Goal: Task Accomplishment & Management: Complete application form

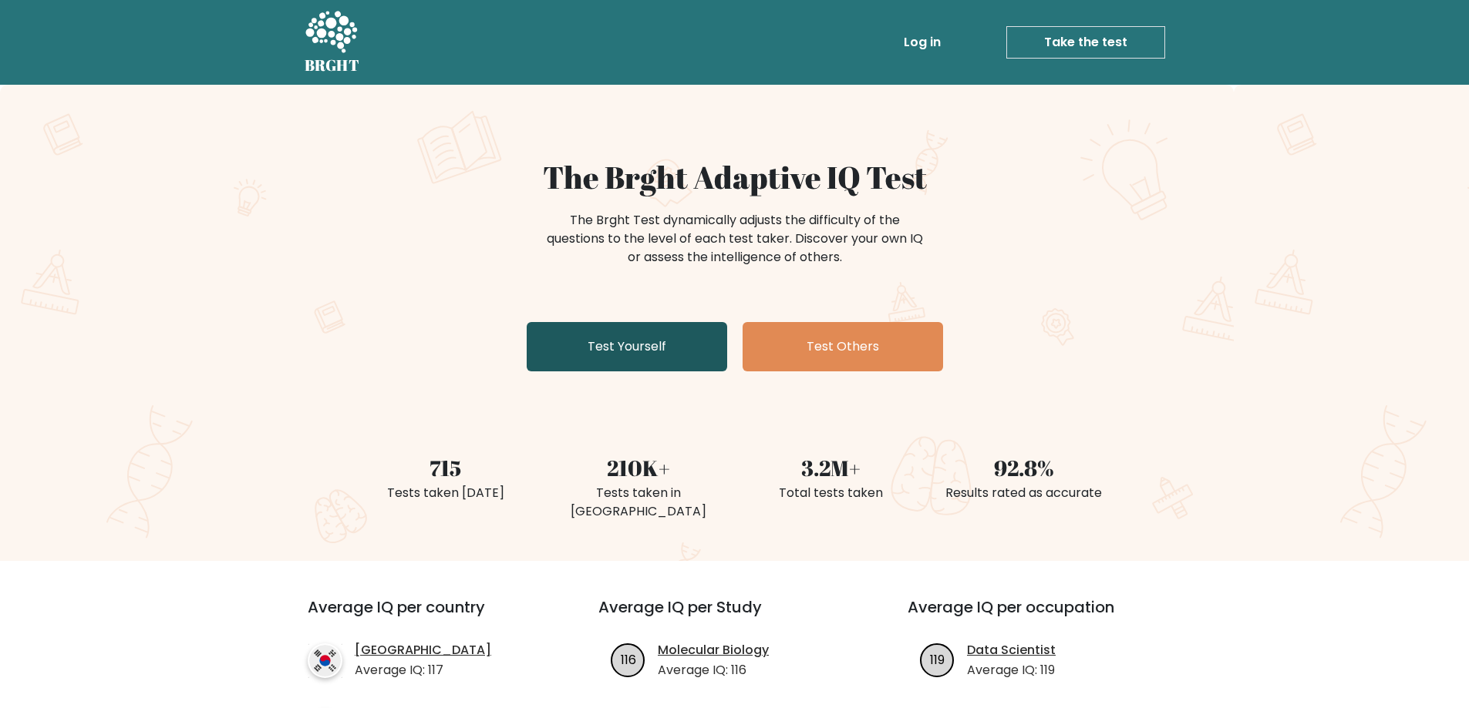
click at [578, 350] on link "Test Yourself" at bounding box center [627, 346] width 200 height 49
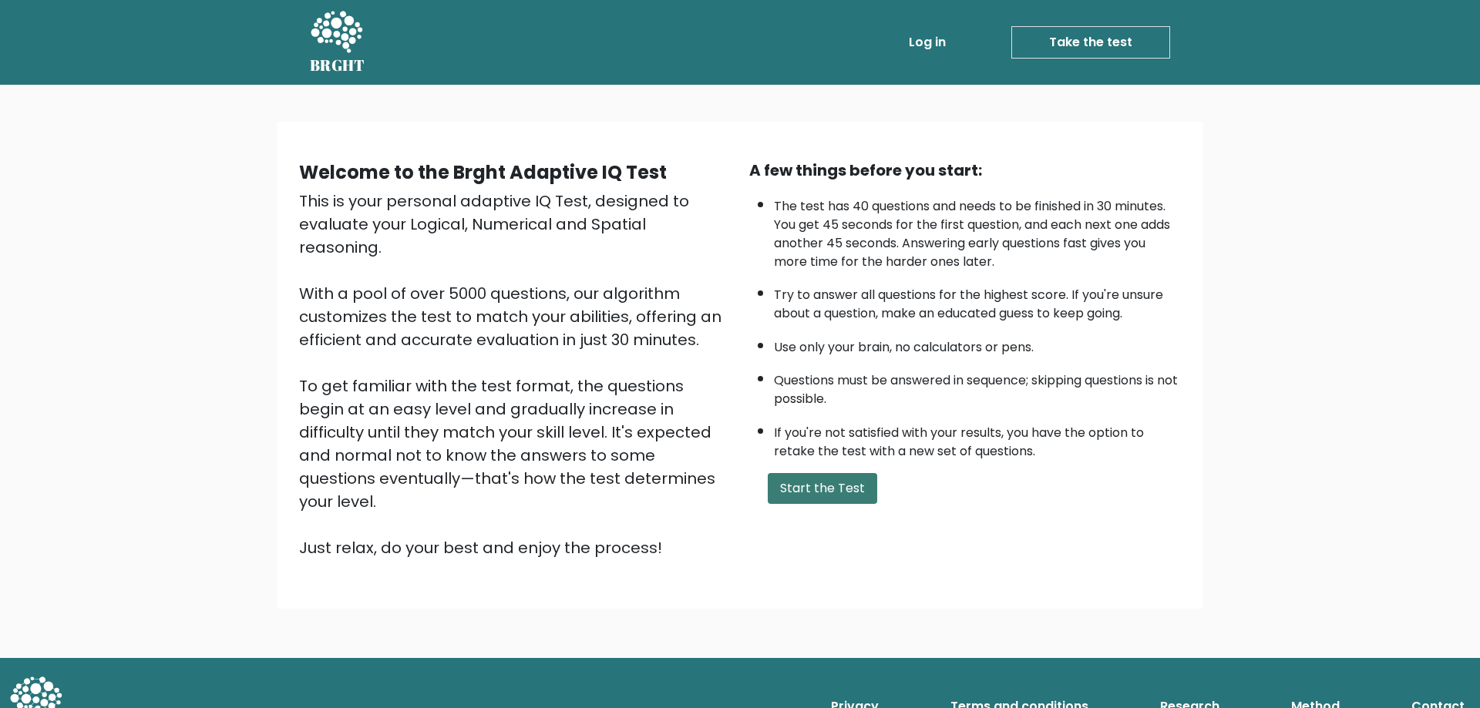
click at [815, 486] on button "Start the Test" at bounding box center [822, 488] width 109 height 31
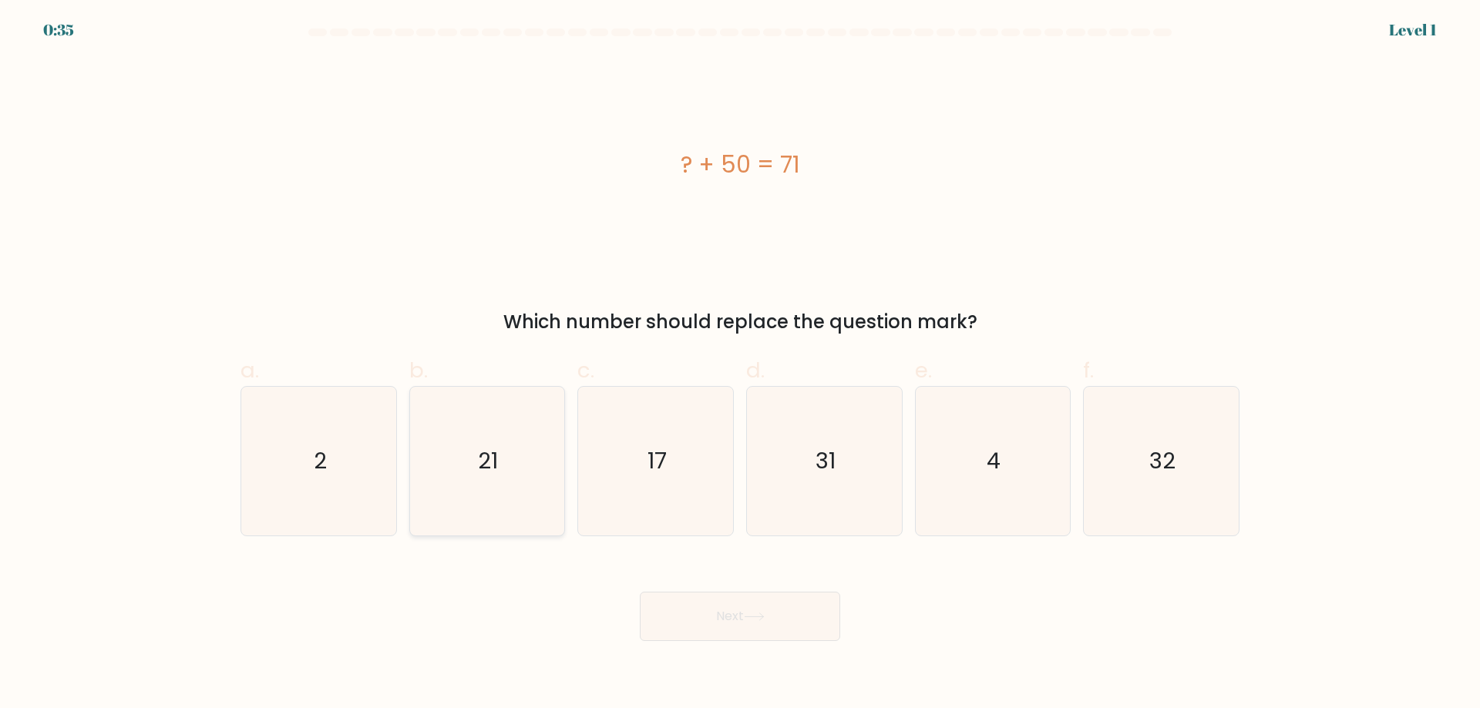
click at [521, 431] on icon "21" at bounding box center [486, 461] width 149 height 149
click at [740, 365] on input "b. 21" at bounding box center [740, 360] width 1 height 10
radio input "true"
click at [722, 617] on button "Next" at bounding box center [740, 616] width 200 height 49
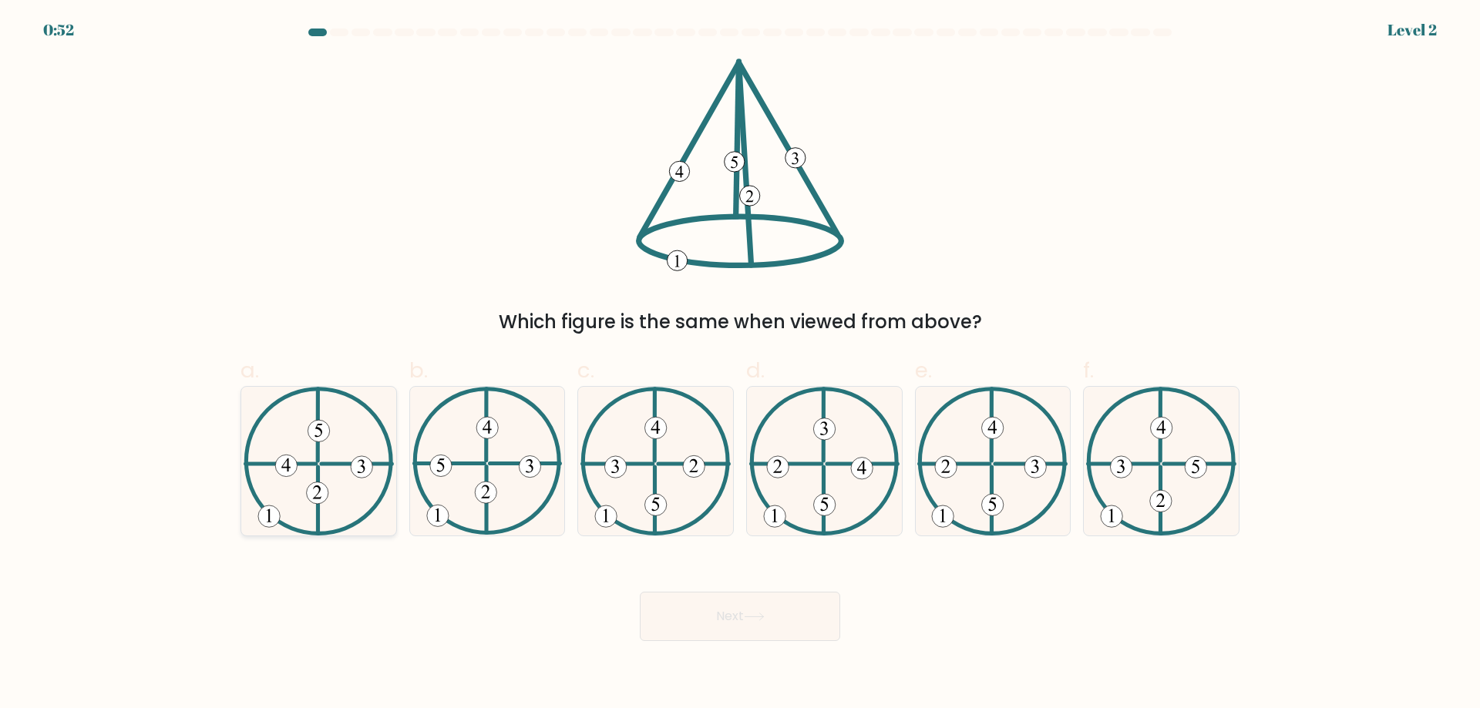
click at [358, 459] on 730 at bounding box center [362, 467] width 22 height 22
click at [740, 365] on input "a." at bounding box center [740, 360] width 1 height 10
radio input "true"
click at [752, 612] on button "Next" at bounding box center [740, 616] width 200 height 49
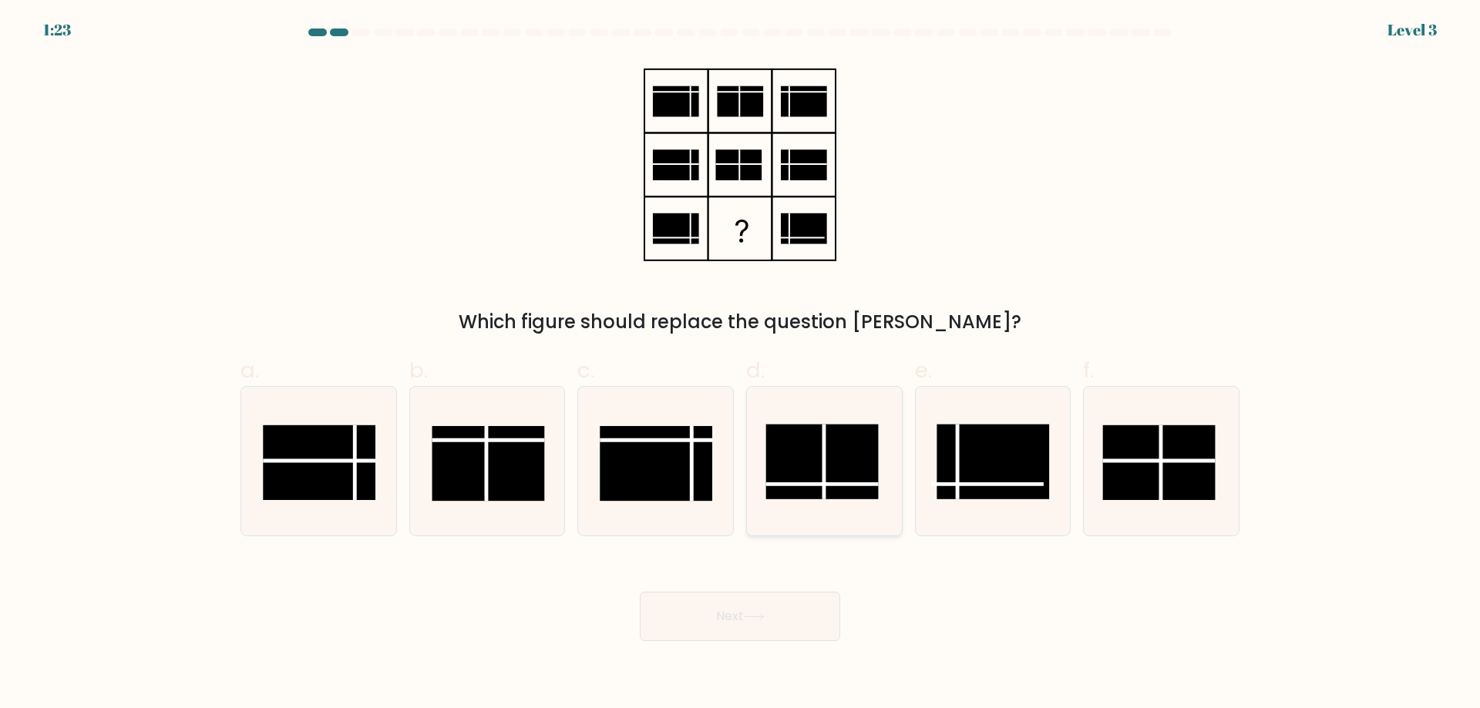
click at [850, 476] on rect at bounding box center [822, 462] width 113 height 75
click at [741, 365] on input "d." at bounding box center [740, 360] width 1 height 10
radio input "true"
click at [735, 626] on button "Next" at bounding box center [740, 616] width 200 height 49
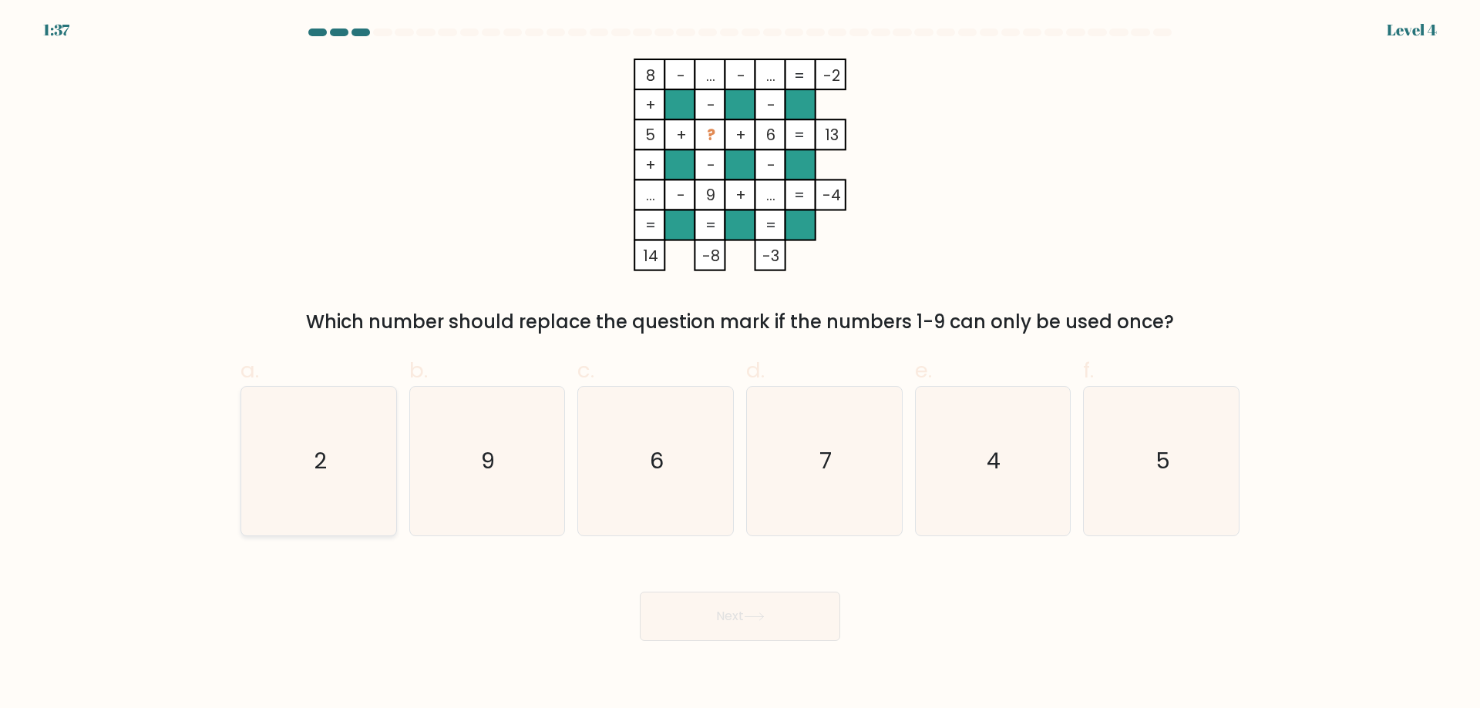
click at [302, 496] on icon "2" at bounding box center [318, 461] width 149 height 149
click at [740, 365] on input "a. 2" at bounding box center [740, 360] width 1 height 10
radio input "true"
click at [755, 621] on icon at bounding box center [754, 617] width 21 height 8
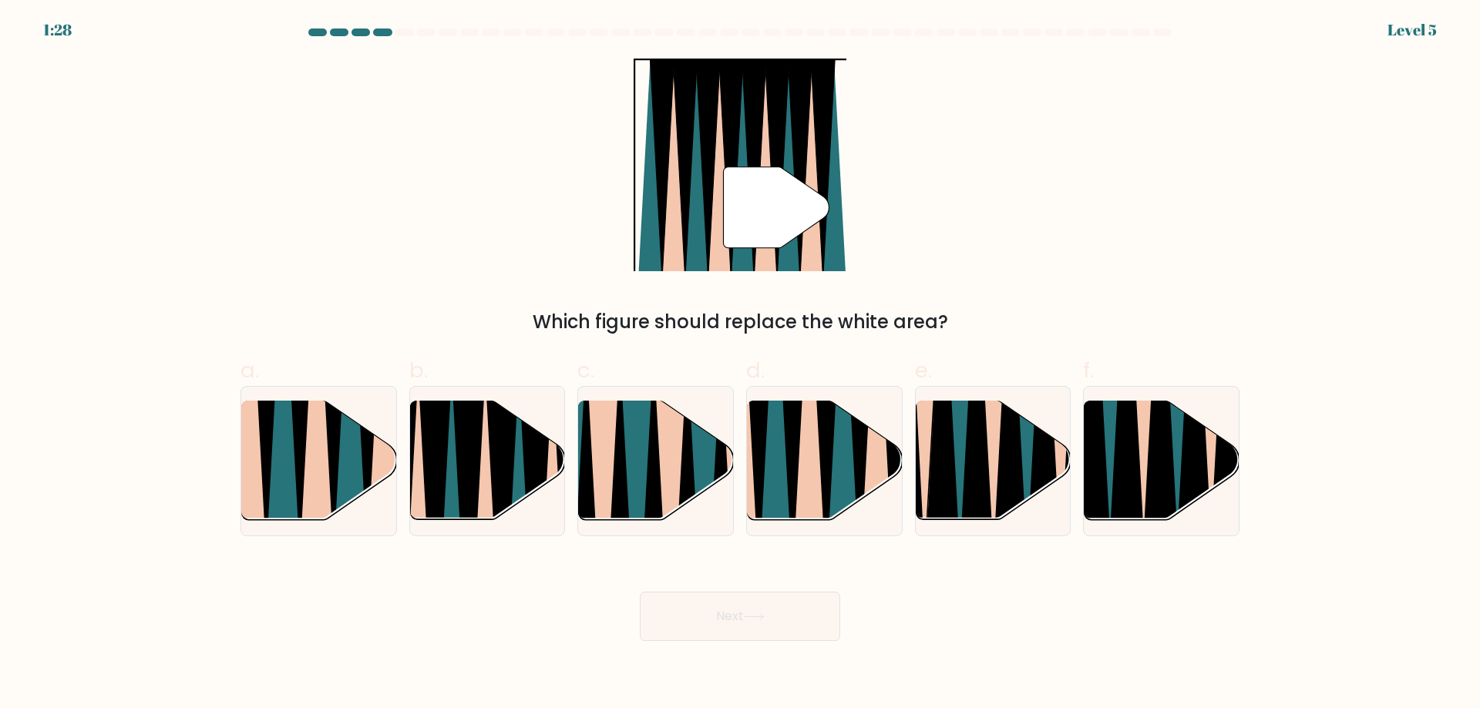
click at [755, 621] on icon at bounding box center [754, 617] width 21 height 8
click at [834, 485] on icon at bounding box center [843, 399] width 34 height 309
click at [741, 365] on input "d." at bounding box center [740, 360] width 1 height 10
radio input "true"
click at [745, 619] on button "Next" at bounding box center [740, 616] width 200 height 49
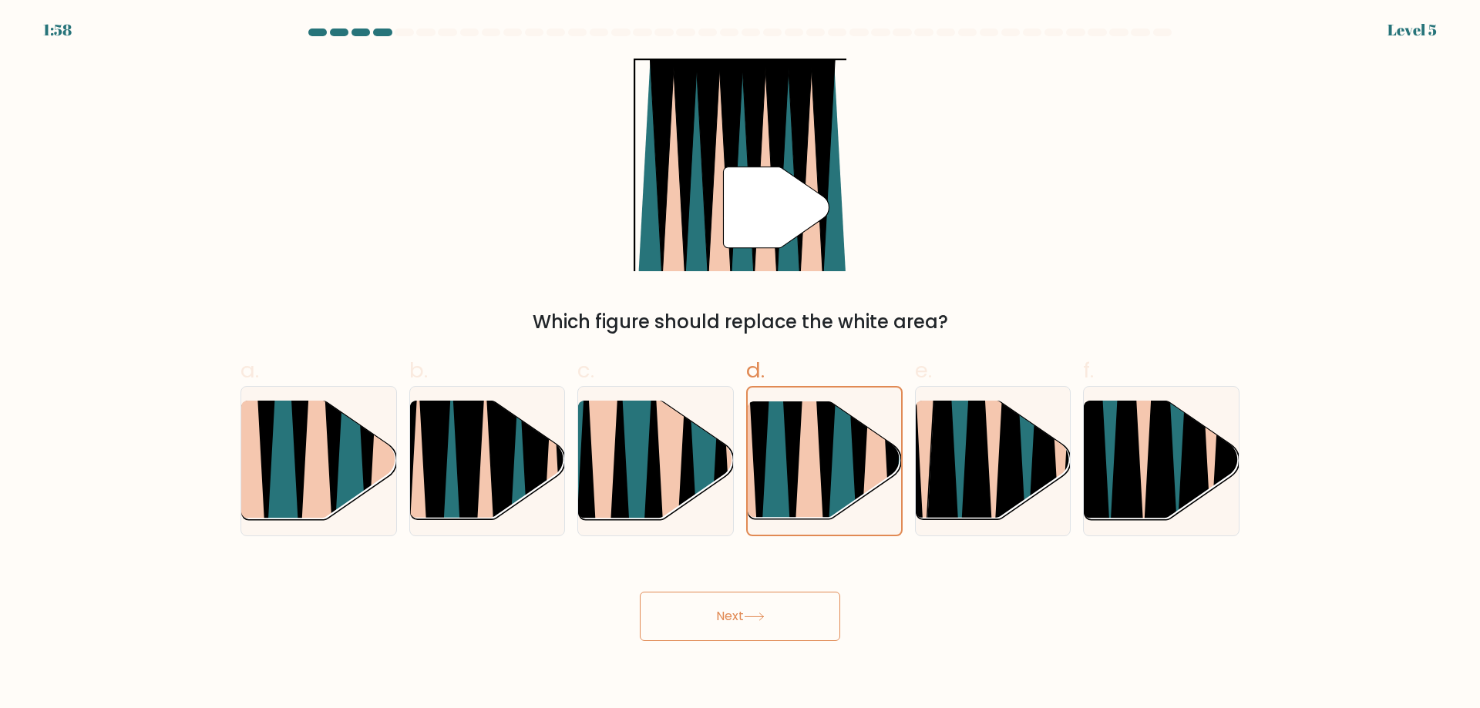
click at [750, 614] on icon at bounding box center [754, 617] width 21 height 8
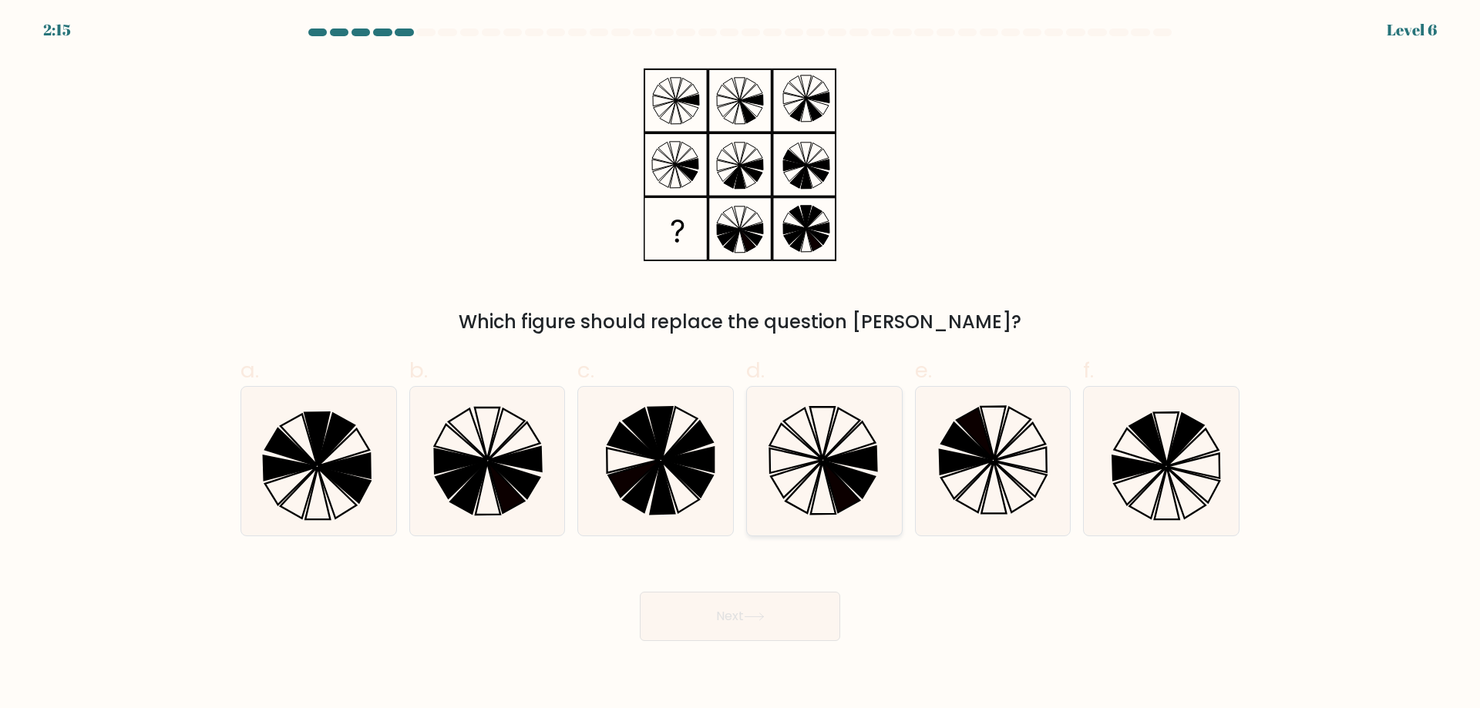
click at [833, 483] on icon at bounding box center [841, 487] width 37 height 52
click at [741, 365] on input "d." at bounding box center [740, 360] width 1 height 10
radio input "true"
click at [776, 594] on button "Next" at bounding box center [740, 616] width 200 height 49
click at [774, 612] on button "Next" at bounding box center [740, 616] width 200 height 49
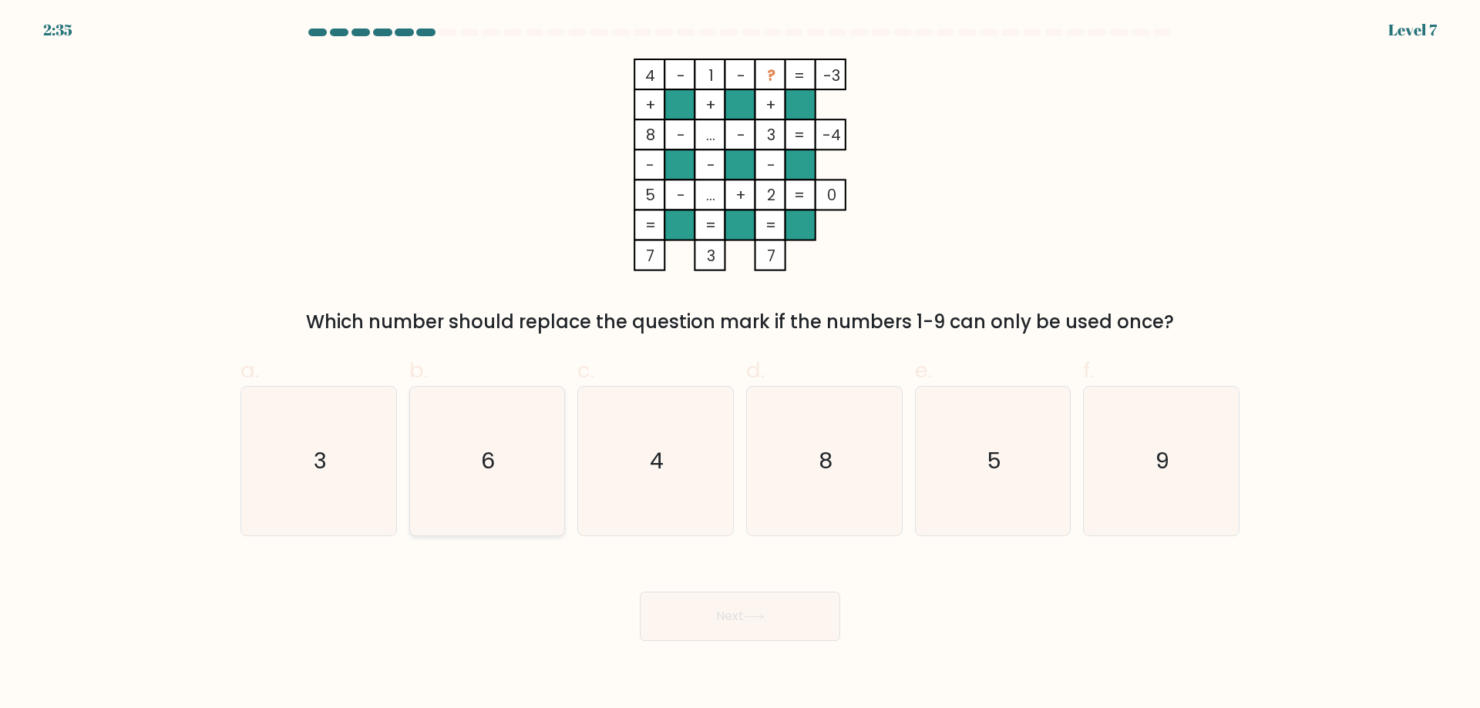
click at [500, 472] on icon "6" at bounding box center [486, 461] width 149 height 149
click at [740, 365] on input "b. 6" at bounding box center [740, 360] width 1 height 10
radio input "true"
click at [761, 619] on icon at bounding box center [754, 617] width 21 height 8
click at [690, 618] on button "Next" at bounding box center [740, 616] width 200 height 49
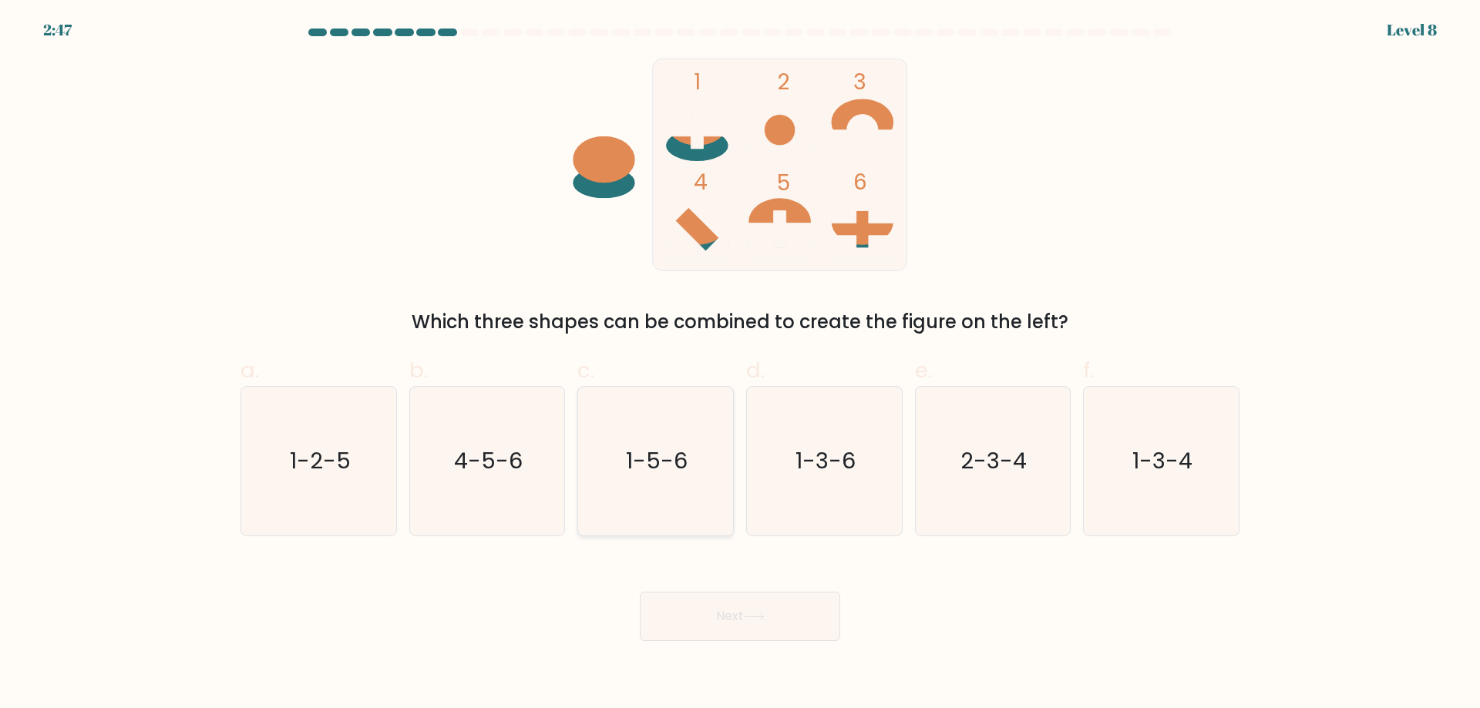
click at [617, 449] on icon "1-5-6" at bounding box center [655, 461] width 149 height 149
click at [740, 365] on input "c. 1-5-6" at bounding box center [740, 360] width 1 height 10
radio input "true"
click at [766, 609] on button "Next" at bounding box center [740, 616] width 200 height 49
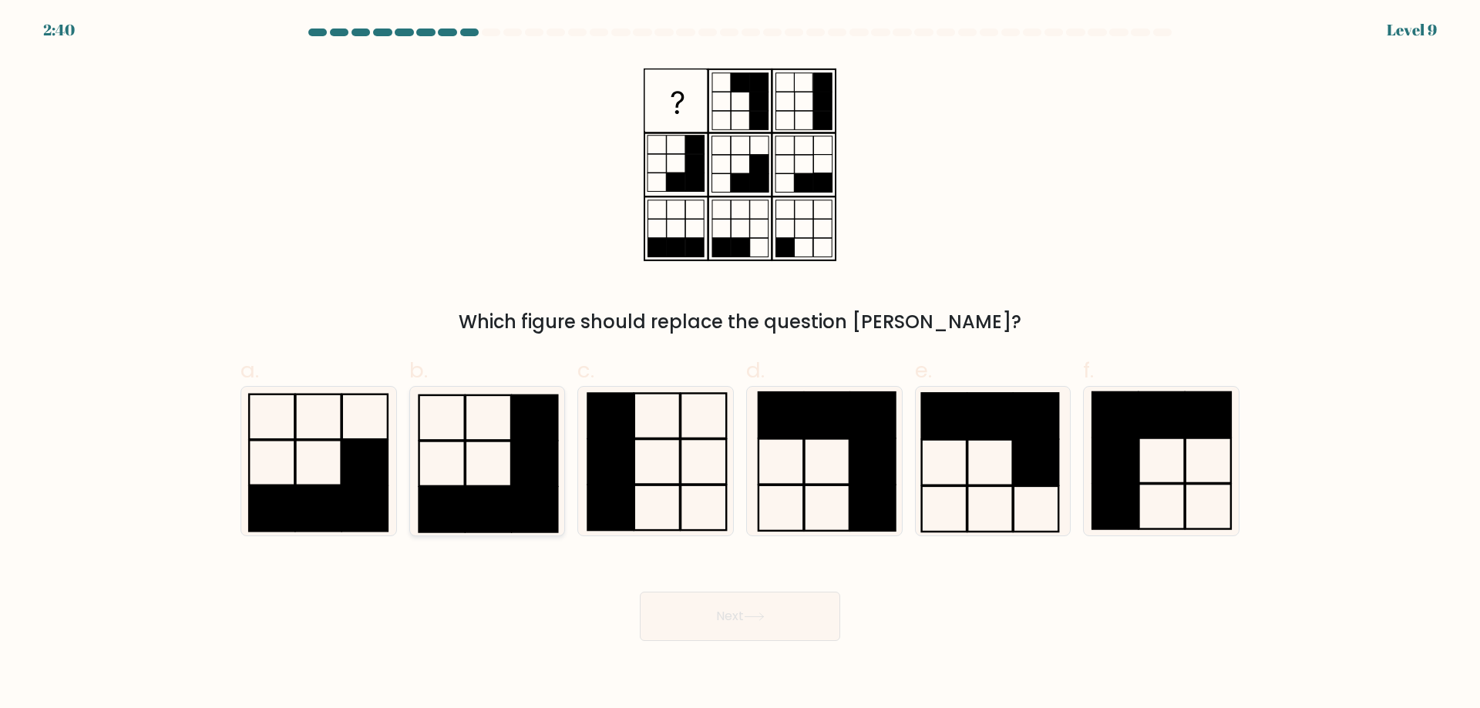
click at [468, 480] on icon at bounding box center [486, 461] width 149 height 149
click at [740, 365] on input "b." at bounding box center [740, 360] width 1 height 10
radio input "true"
click at [703, 616] on button "Next" at bounding box center [740, 616] width 200 height 49
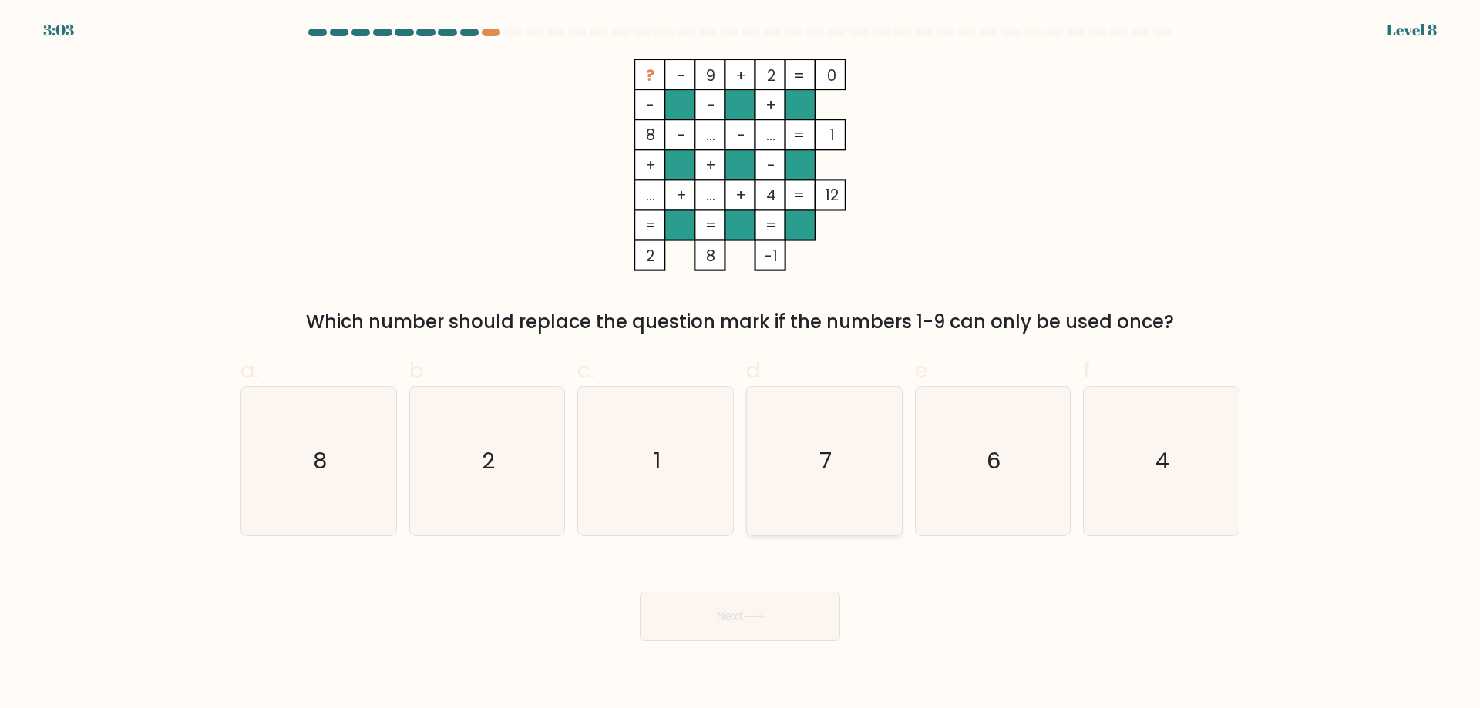
click at [790, 449] on icon "7" at bounding box center [824, 461] width 149 height 149
click at [741, 365] on input "d. 7" at bounding box center [740, 360] width 1 height 10
radio input "true"
click at [749, 617] on icon at bounding box center [754, 617] width 21 height 8
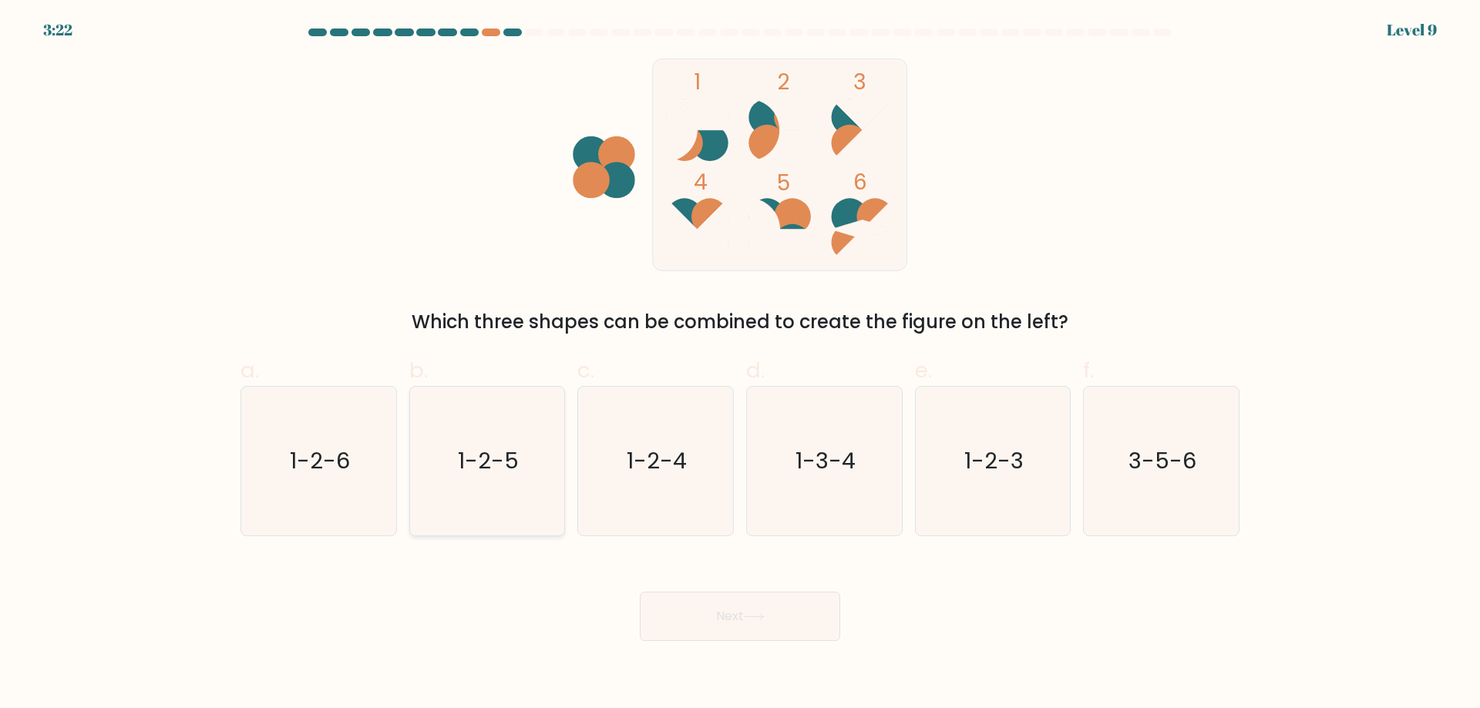
click at [506, 489] on icon "1-2-5" at bounding box center [486, 461] width 149 height 149
click at [740, 365] on input "b. 1-2-5" at bounding box center [740, 360] width 1 height 10
radio input "true"
click at [685, 608] on button "Next" at bounding box center [740, 616] width 200 height 49
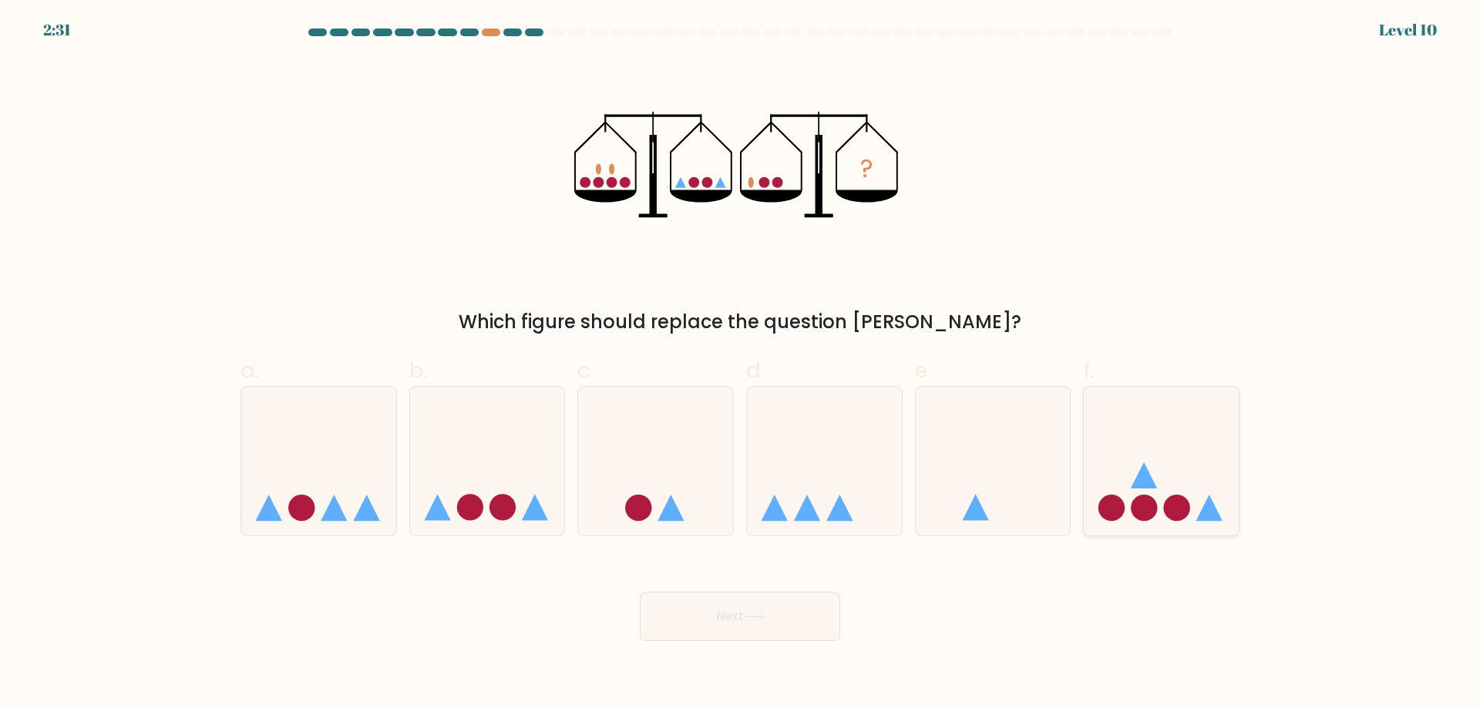
click at [1128, 470] on icon at bounding box center [1161, 461] width 155 height 128
click at [741, 365] on input "f." at bounding box center [740, 360] width 1 height 10
radio input "true"
click at [1001, 485] on icon at bounding box center [993, 461] width 155 height 128
click at [741, 365] on input "e." at bounding box center [740, 360] width 1 height 10
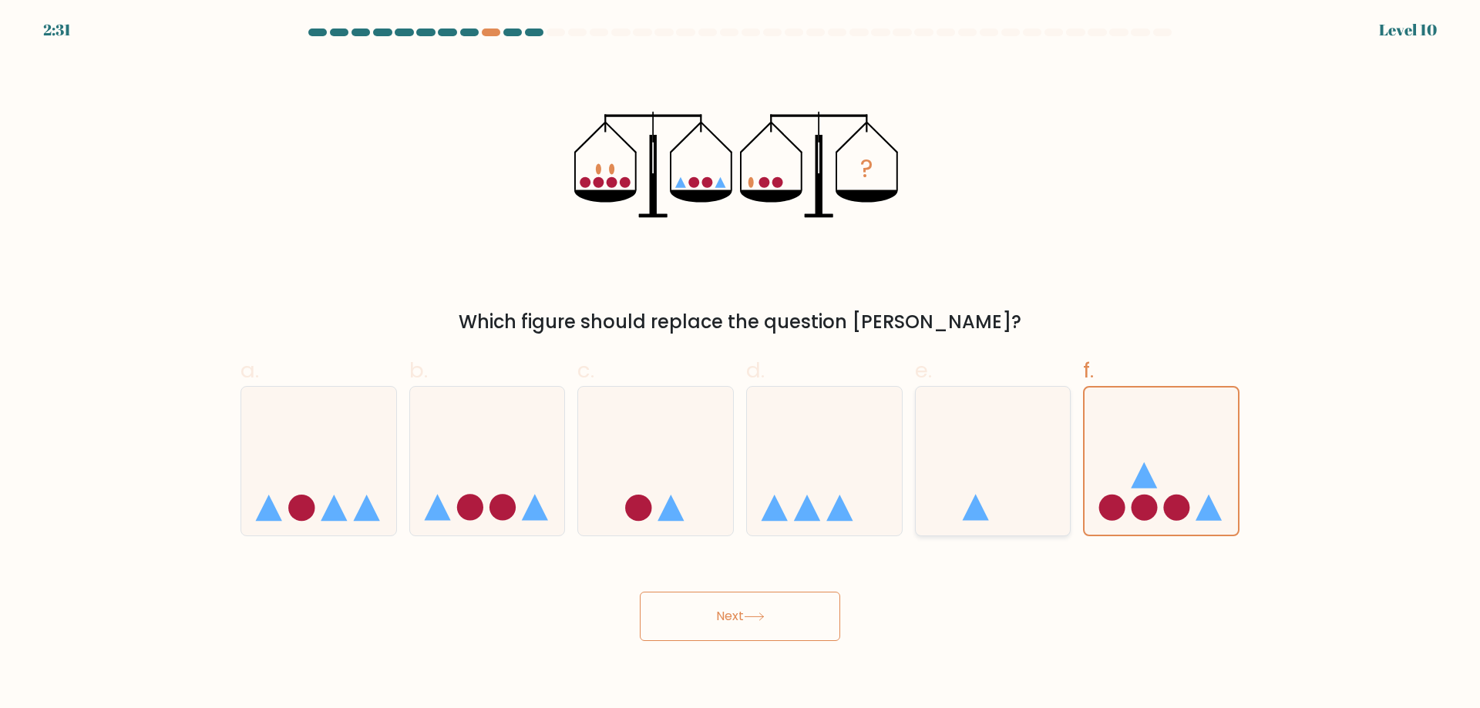
radio input "true"
click at [723, 617] on button "Next" at bounding box center [740, 616] width 200 height 49
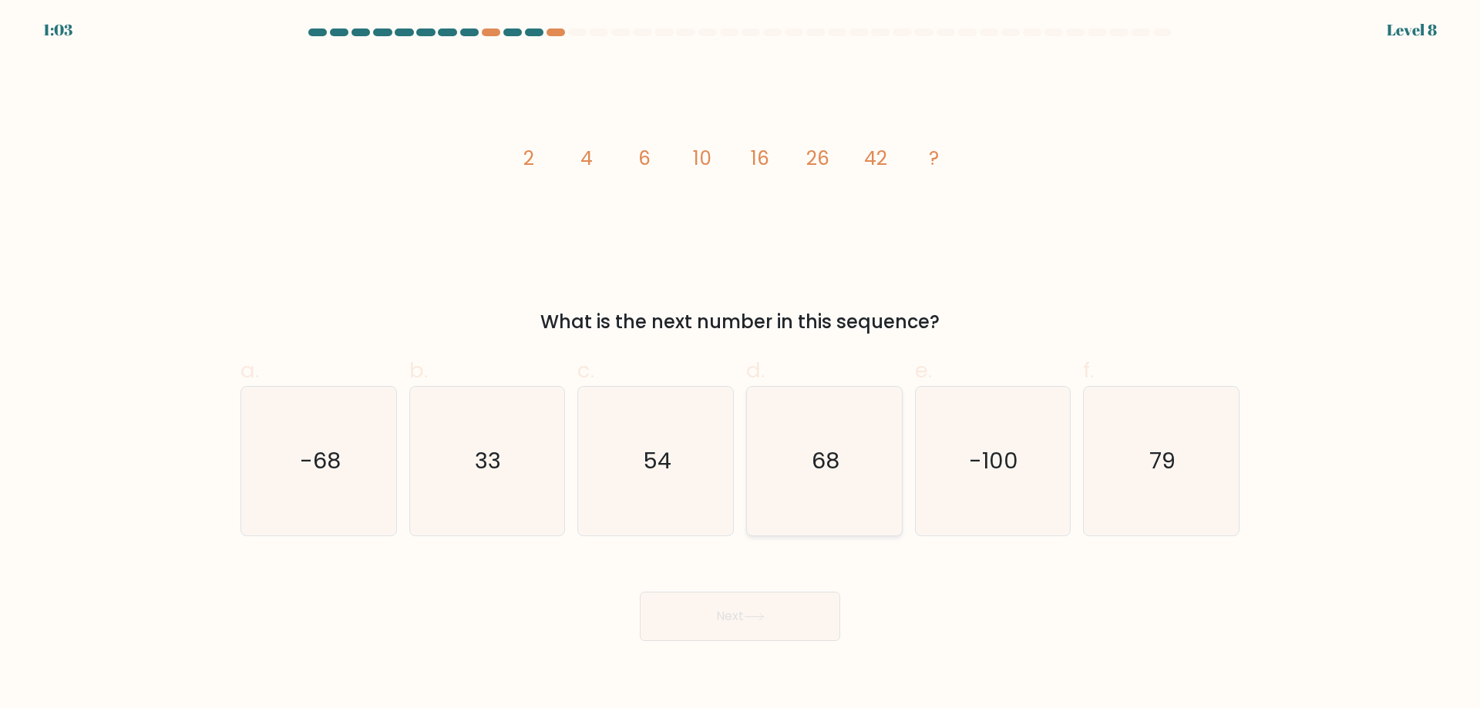
click at [817, 466] on text "68" at bounding box center [826, 461] width 28 height 31
click at [741, 365] on input "d. 68" at bounding box center [740, 360] width 1 height 10
radio input "true"
click at [705, 614] on button "Next" at bounding box center [740, 616] width 200 height 49
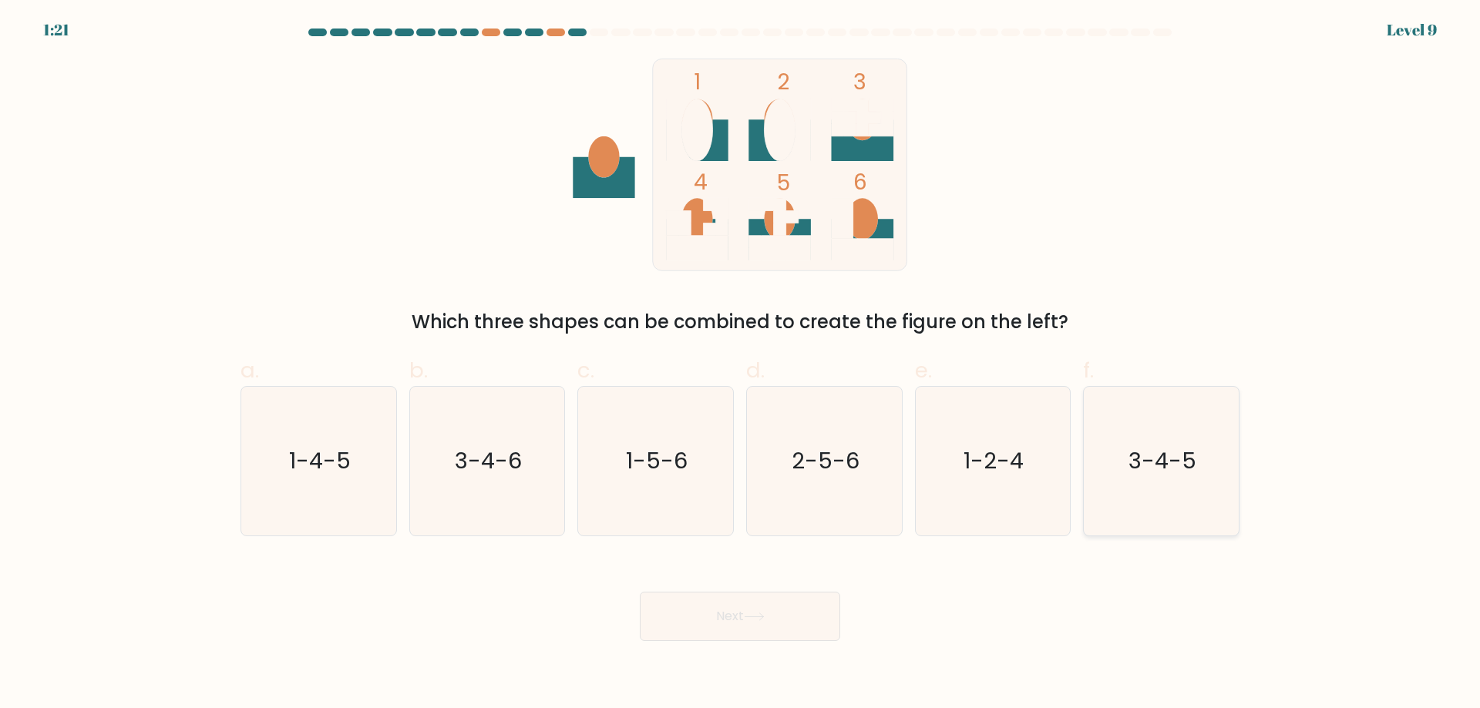
click at [1114, 486] on icon "3-4-5" at bounding box center [1161, 461] width 149 height 149
click at [741, 365] on input "f. 3-4-5" at bounding box center [740, 360] width 1 height 10
radio input "true"
click at [745, 621] on button "Next" at bounding box center [740, 616] width 200 height 49
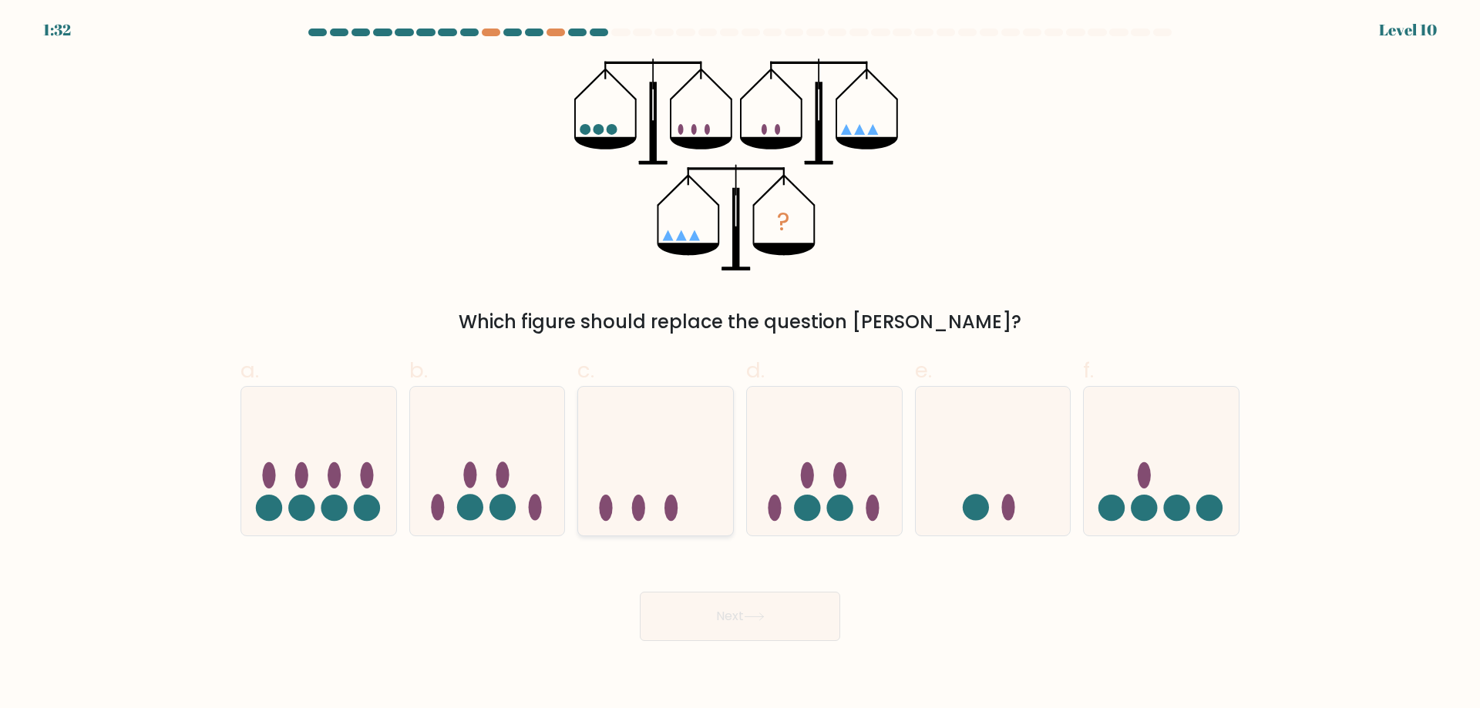
click at [632, 450] on icon at bounding box center [655, 461] width 155 height 128
click at [740, 365] on input "c." at bounding box center [740, 360] width 1 height 10
radio input "true"
click at [724, 633] on button "Next" at bounding box center [740, 616] width 200 height 49
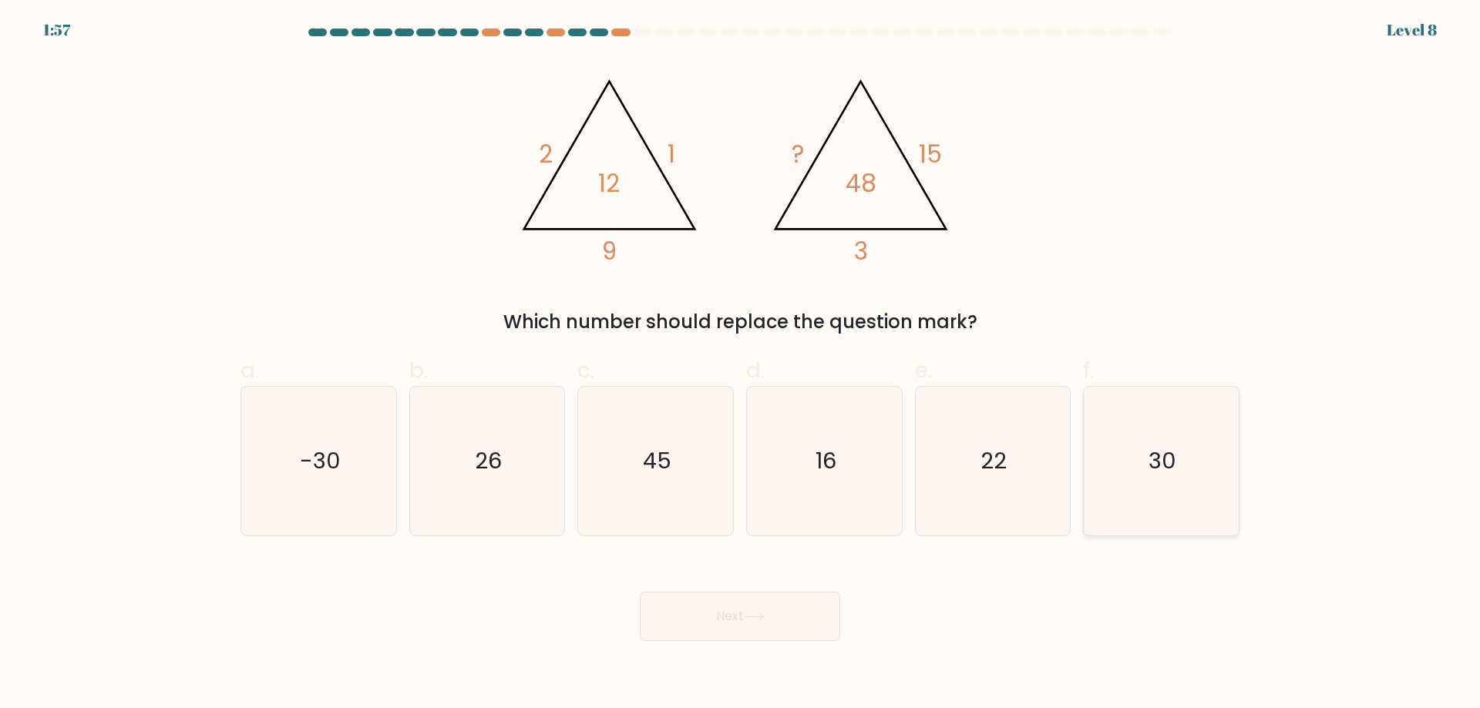
click at [1169, 496] on icon "30" at bounding box center [1161, 461] width 149 height 149
click at [741, 365] on input "f. 30" at bounding box center [740, 360] width 1 height 10
radio input "true"
click at [731, 607] on button "Next" at bounding box center [740, 616] width 200 height 49
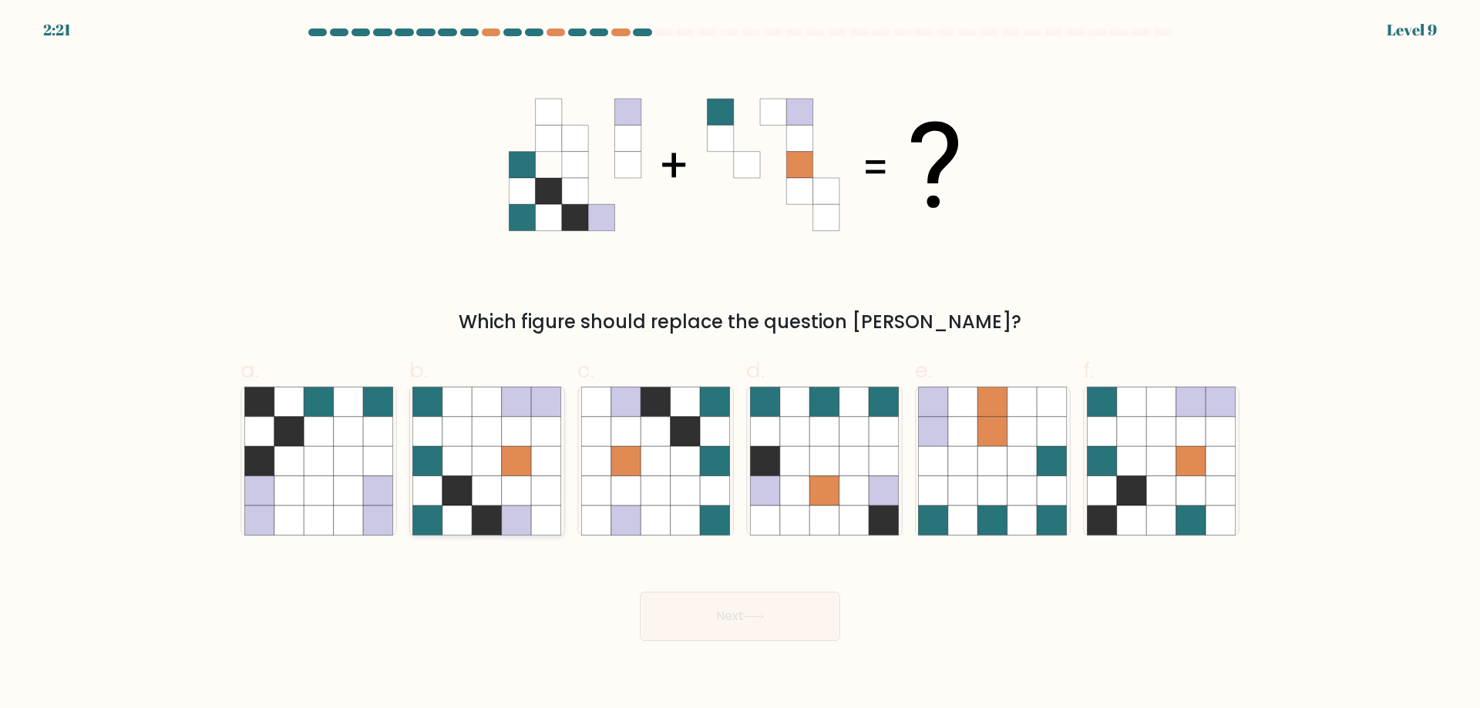
click at [542, 483] on icon at bounding box center [546, 490] width 29 height 29
click at [740, 365] on input "b." at bounding box center [740, 360] width 1 height 10
radio input "true"
click at [702, 608] on button "Next" at bounding box center [740, 616] width 200 height 49
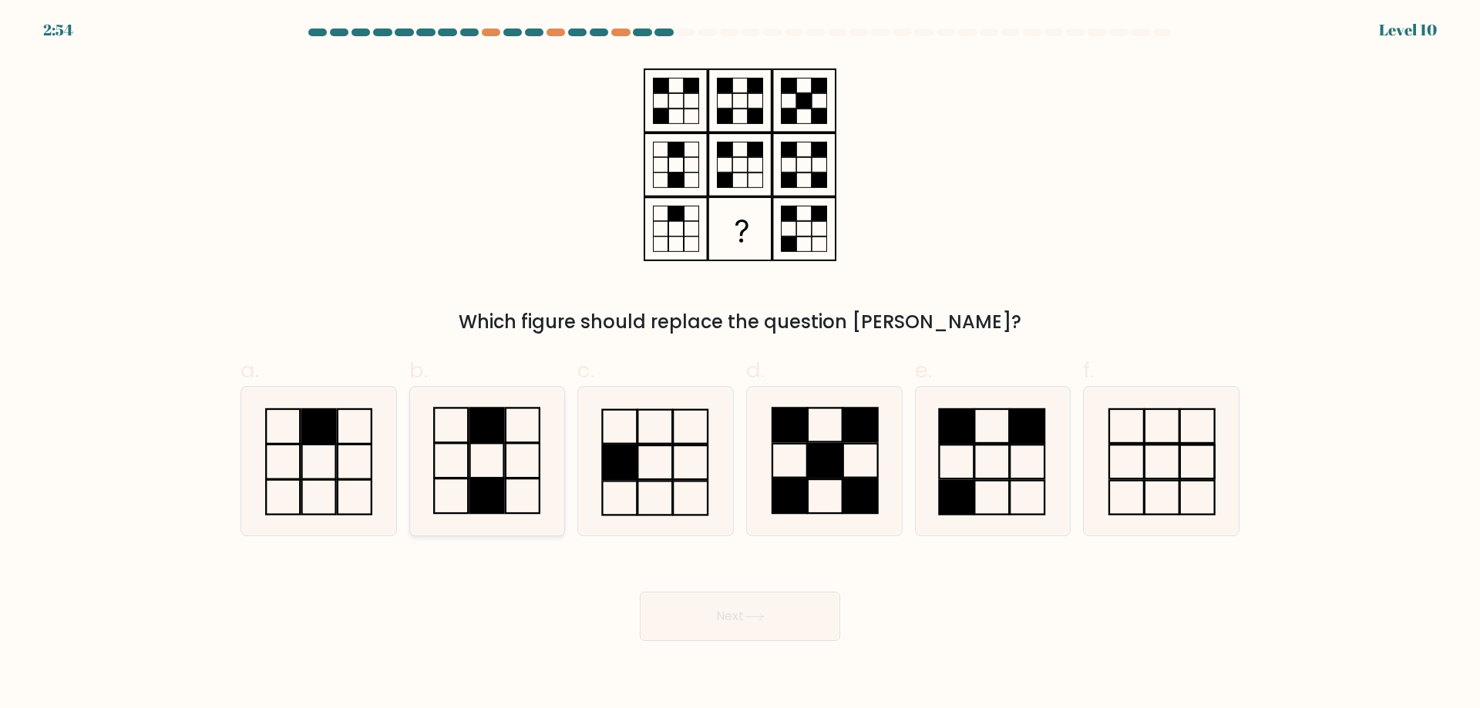
click at [466, 466] on icon at bounding box center [486, 461] width 149 height 149
click at [740, 365] on input "b." at bounding box center [740, 360] width 1 height 10
radio input "true"
click at [776, 601] on button "Next" at bounding box center [740, 616] width 200 height 49
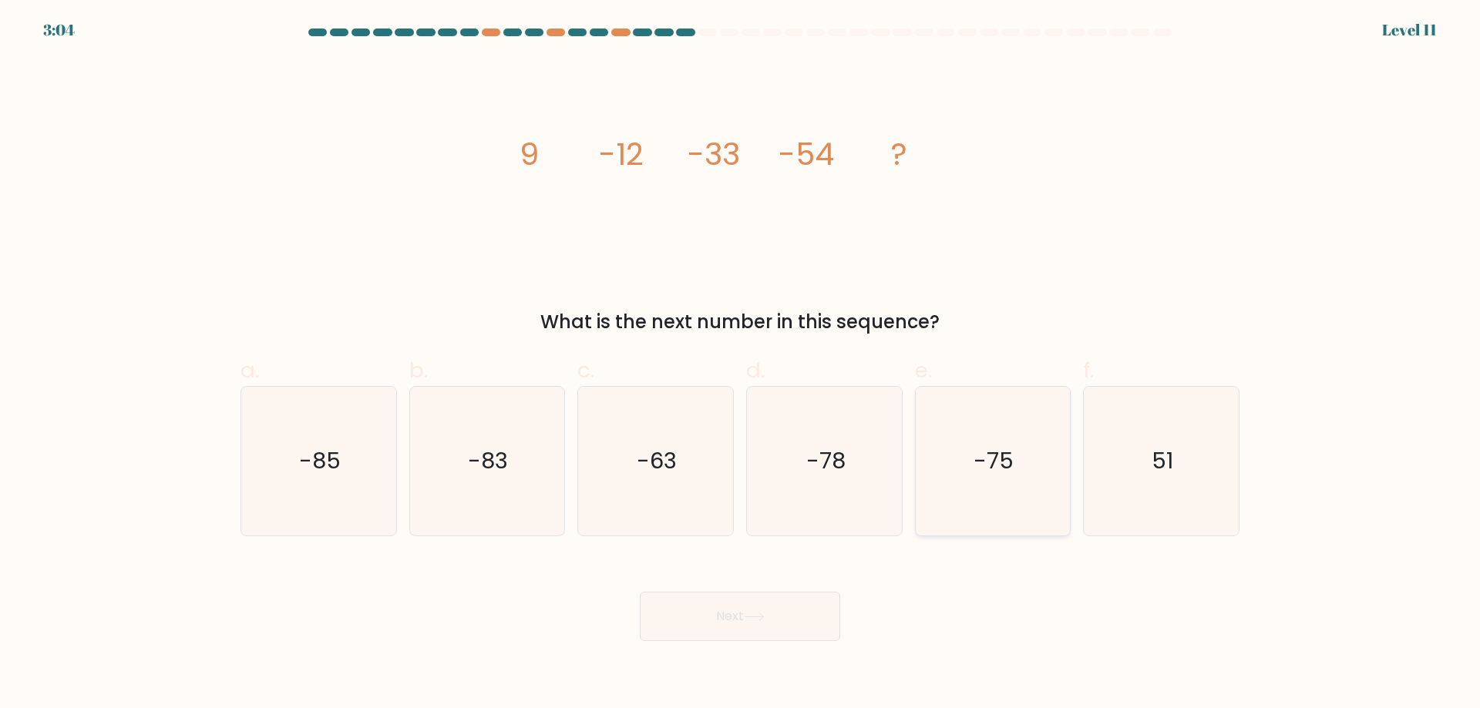
click at [1027, 488] on icon "-75" at bounding box center [992, 461] width 149 height 149
click at [741, 365] on input "e. -75" at bounding box center [740, 360] width 1 height 10
radio input "true"
click at [708, 631] on button "Next" at bounding box center [740, 616] width 200 height 49
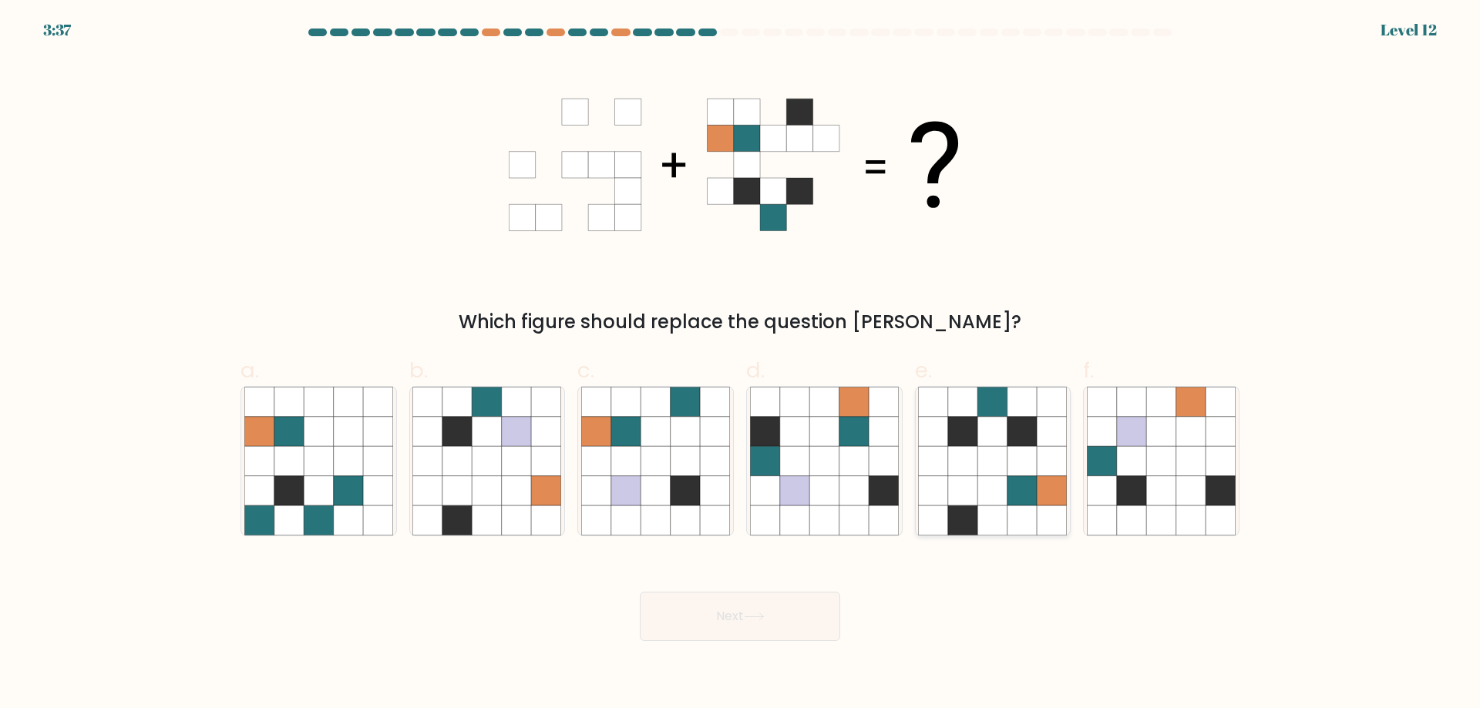
click at [951, 461] on icon at bounding box center [962, 460] width 29 height 29
click at [741, 365] on input "e." at bounding box center [740, 360] width 1 height 10
radio input "true"
click at [758, 614] on icon at bounding box center [754, 617] width 21 height 8
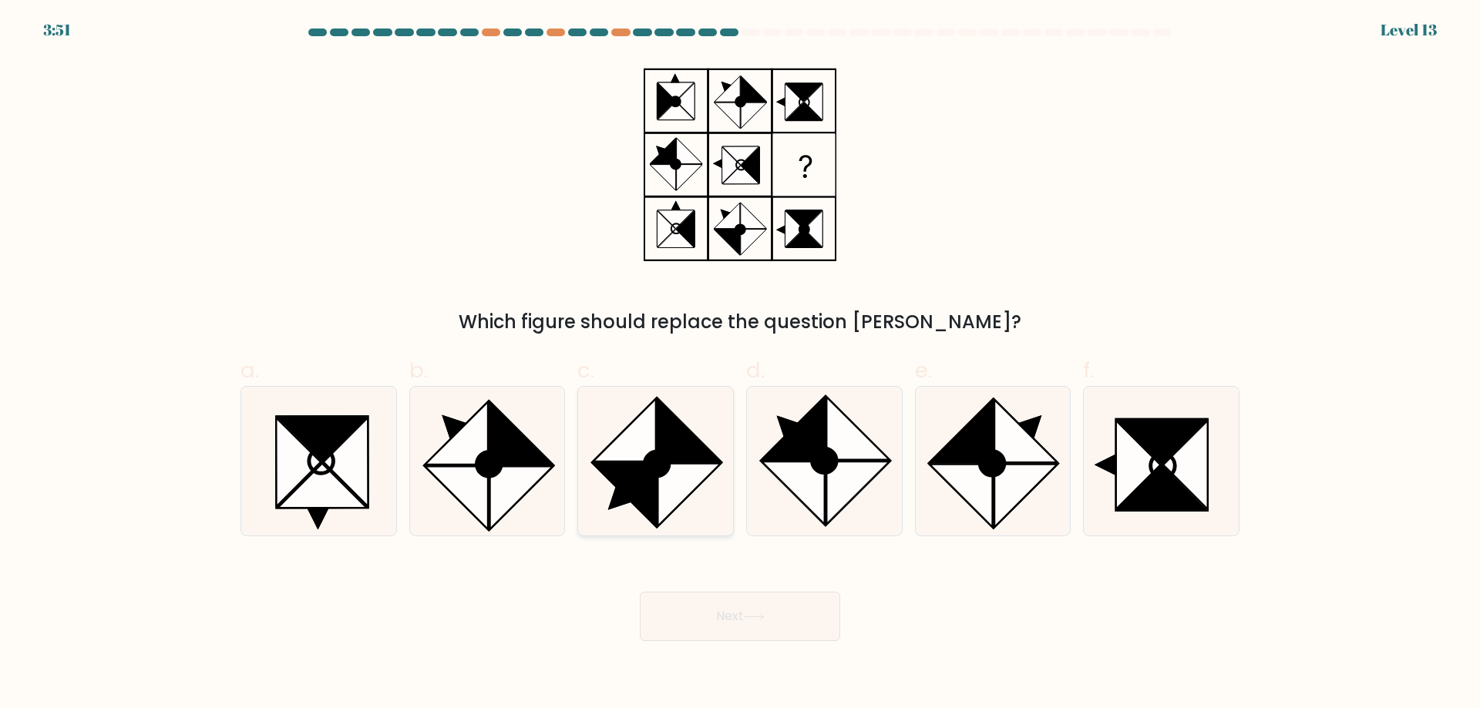
click at [664, 432] on icon at bounding box center [689, 430] width 63 height 63
click at [740, 365] on input "c." at bounding box center [740, 360] width 1 height 10
radio input "true"
click at [762, 629] on button "Next" at bounding box center [740, 616] width 200 height 49
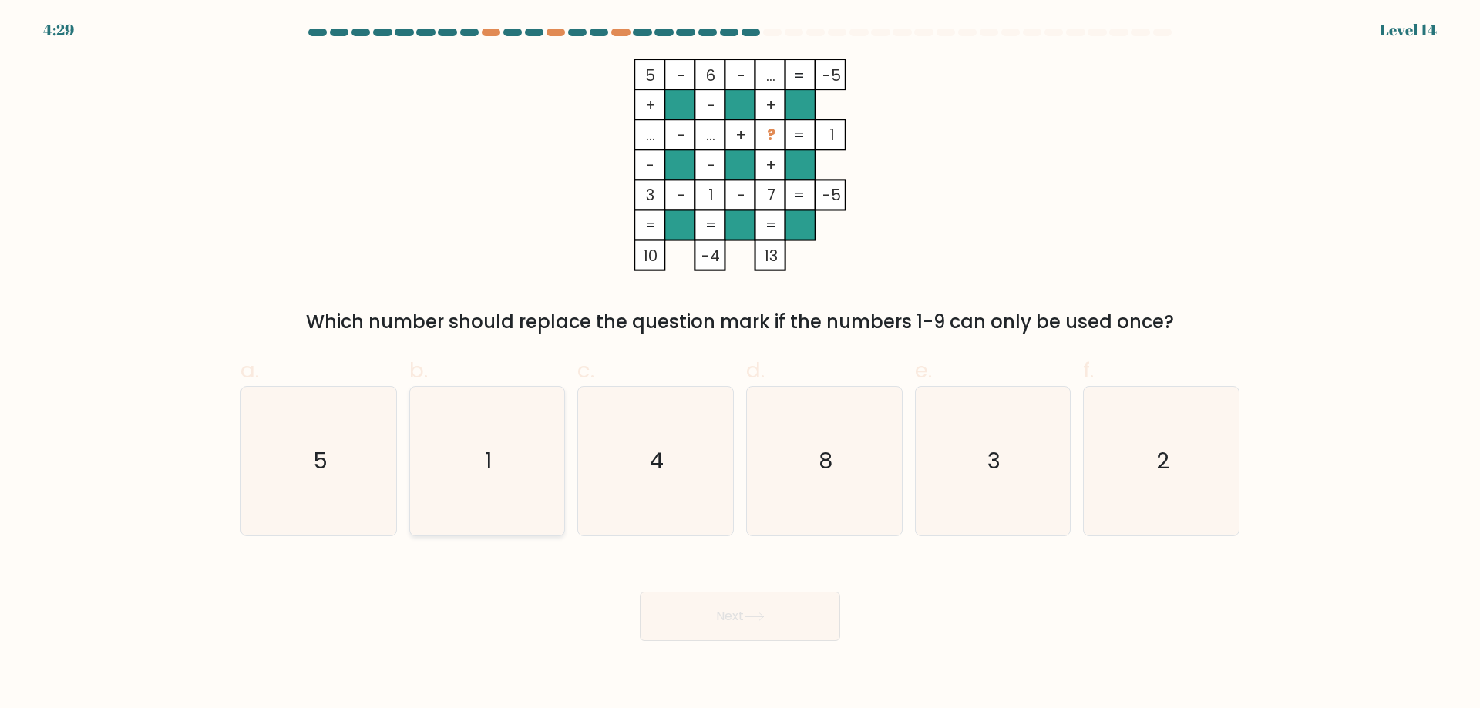
click at [495, 437] on icon "1" at bounding box center [486, 461] width 149 height 149
click at [740, 365] on input "b. 1" at bounding box center [740, 360] width 1 height 10
radio input "true"
click at [735, 627] on button "Next" at bounding box center [740, 616] width 200 height 49
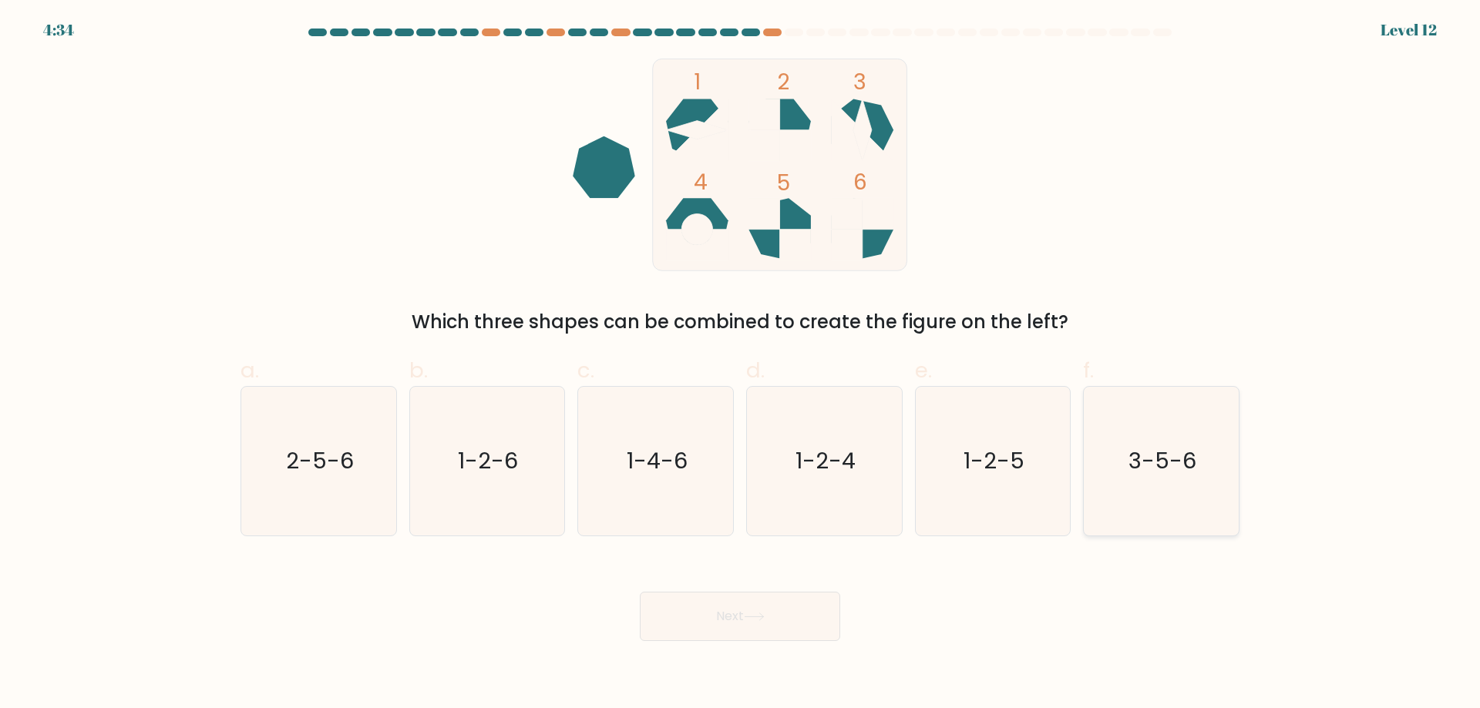
click at [1132, 483] on icon "3-5-6" at bounding box center [1161, 461] width 149 height 149
click at [741, 365] on input "f. 3-5-6" at bounding box center [740, 360] width 1 height 10
radio input "true"
click at [732, 615] on button "Next" at bounding box center [740, 616] width 200 height 49
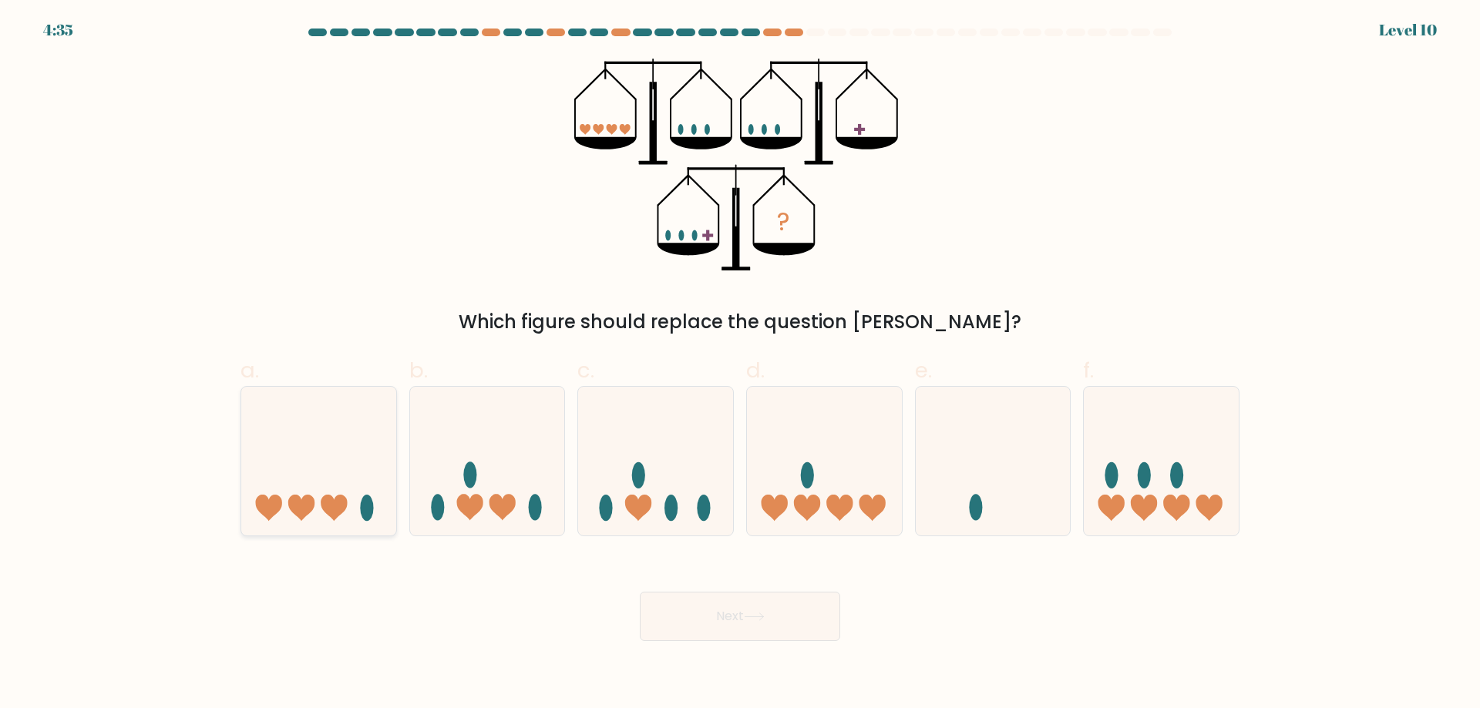
click at [322, 456] on icon at bounding box center [318, 461] width 155 height 128
click at [740, 365] on input "a." at bounding box center [740, 360] width 1 height 10
radio input "true"
click at [968, 520] on icon at bounding box center [993, 461] width 155 height 128
click at [741, 365] on input "e." at bounding box center [740, 360] width 1 height 10
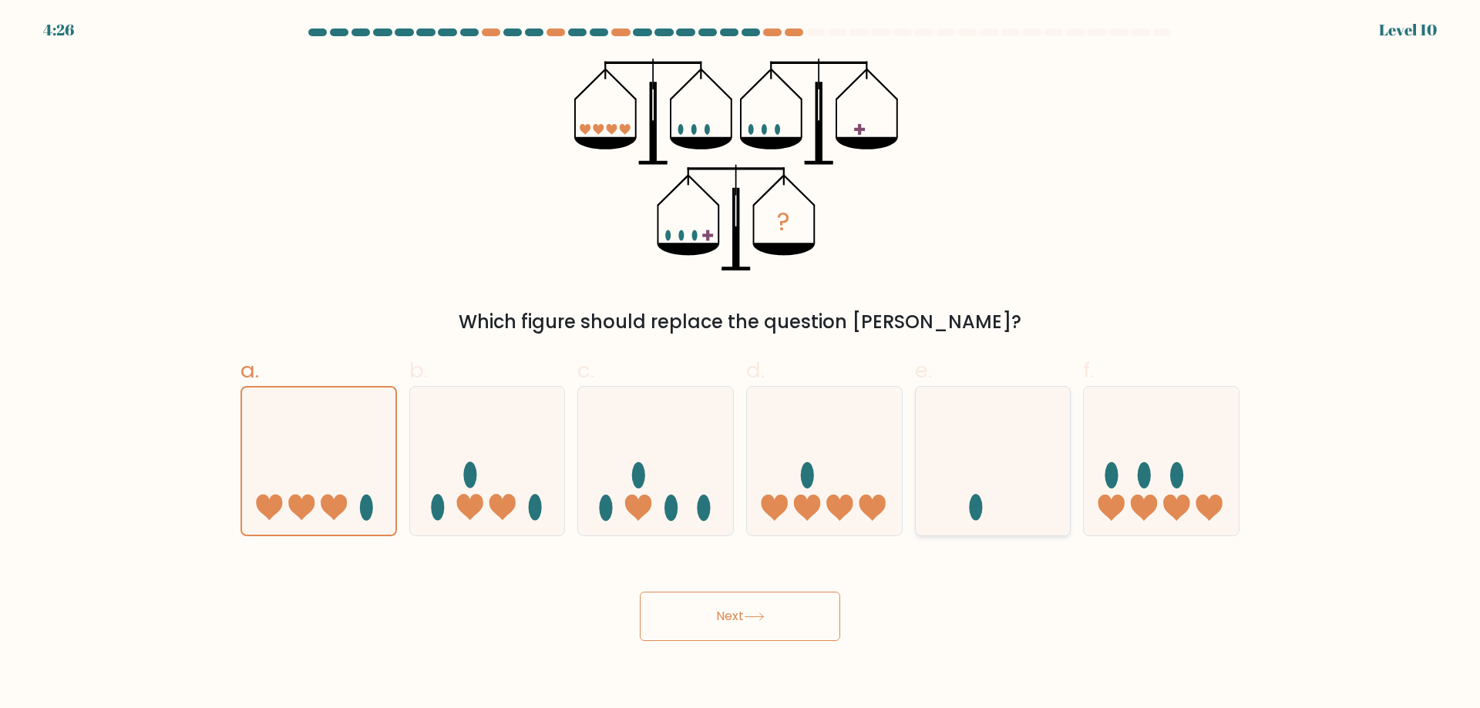
radio input "true"
click at [820, 614] on button "Next" at bounding box center [740, 616] width 200 height 49
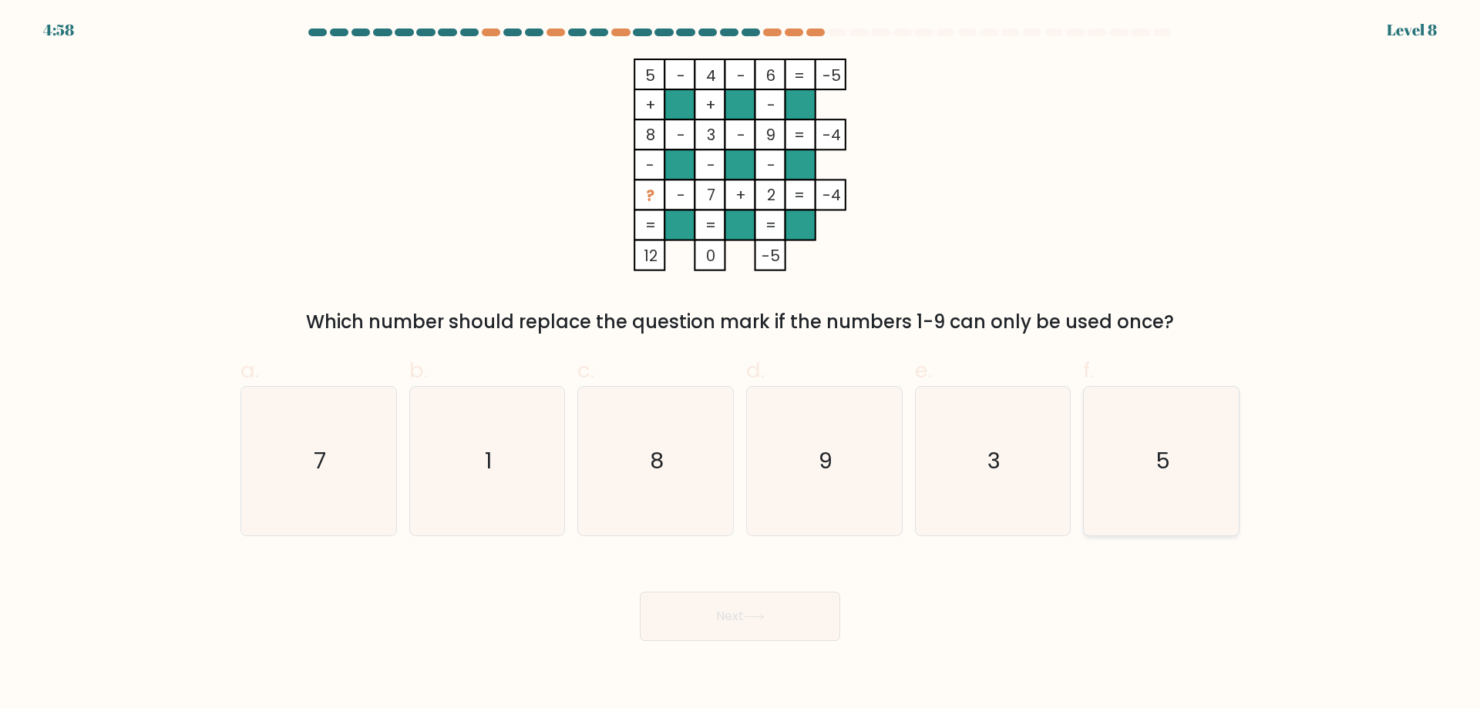
click at [1136, 440] on icon "5" at bounding box center [1161, 461] width 149 height 149
click at [741, 365] on input "f. 5" at bounding box center [740, 360] width 1 height 10
radio input "true"
click at [671, 635] on button "Next" at bounding box center [740, 616] width 200 height 49
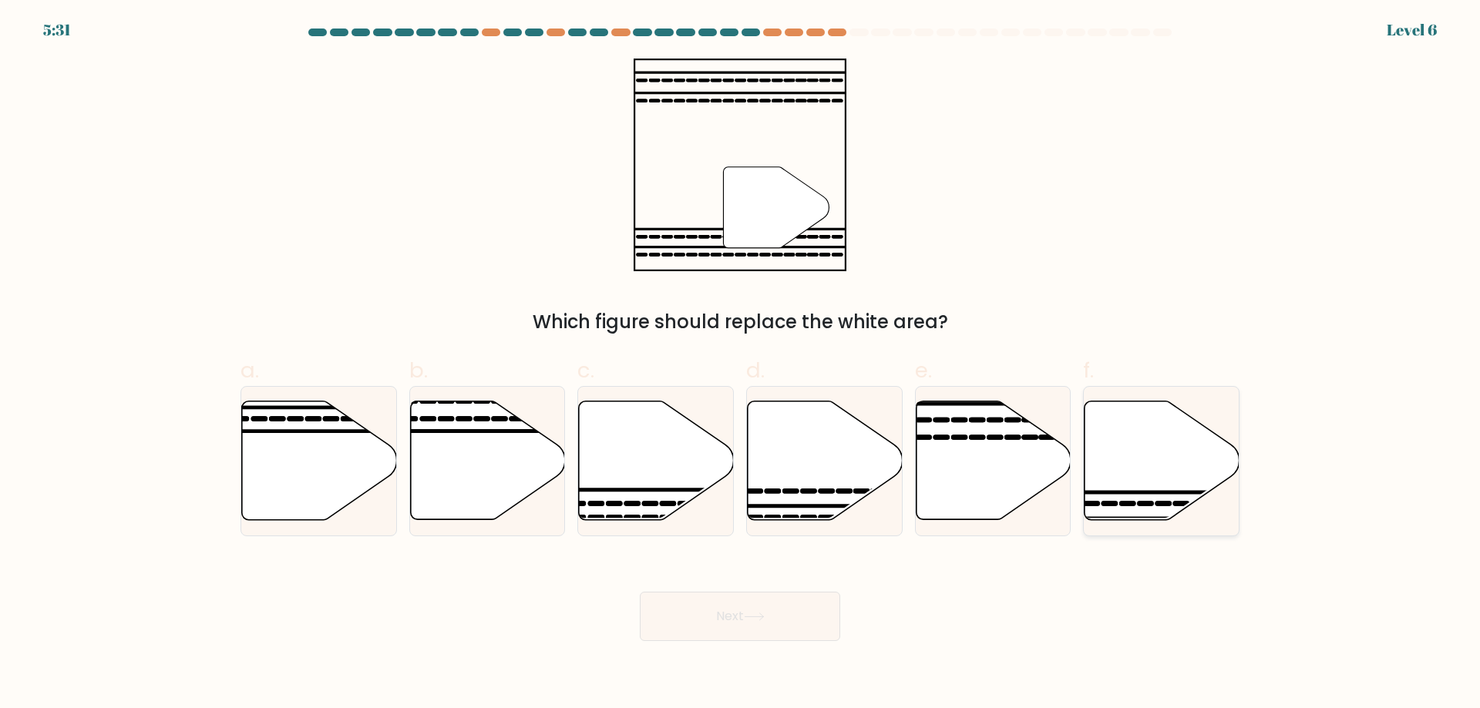
click at [1149, 504] on icon at bounding box center [1146, 504] width 12 height 0
click at [741, 365] on input "f." at bounding box center [740, 360] width 1 height 10
radio input "true"
click at [737, 618] on button "Next" at bounding box center [740, 616] width 200 height 49
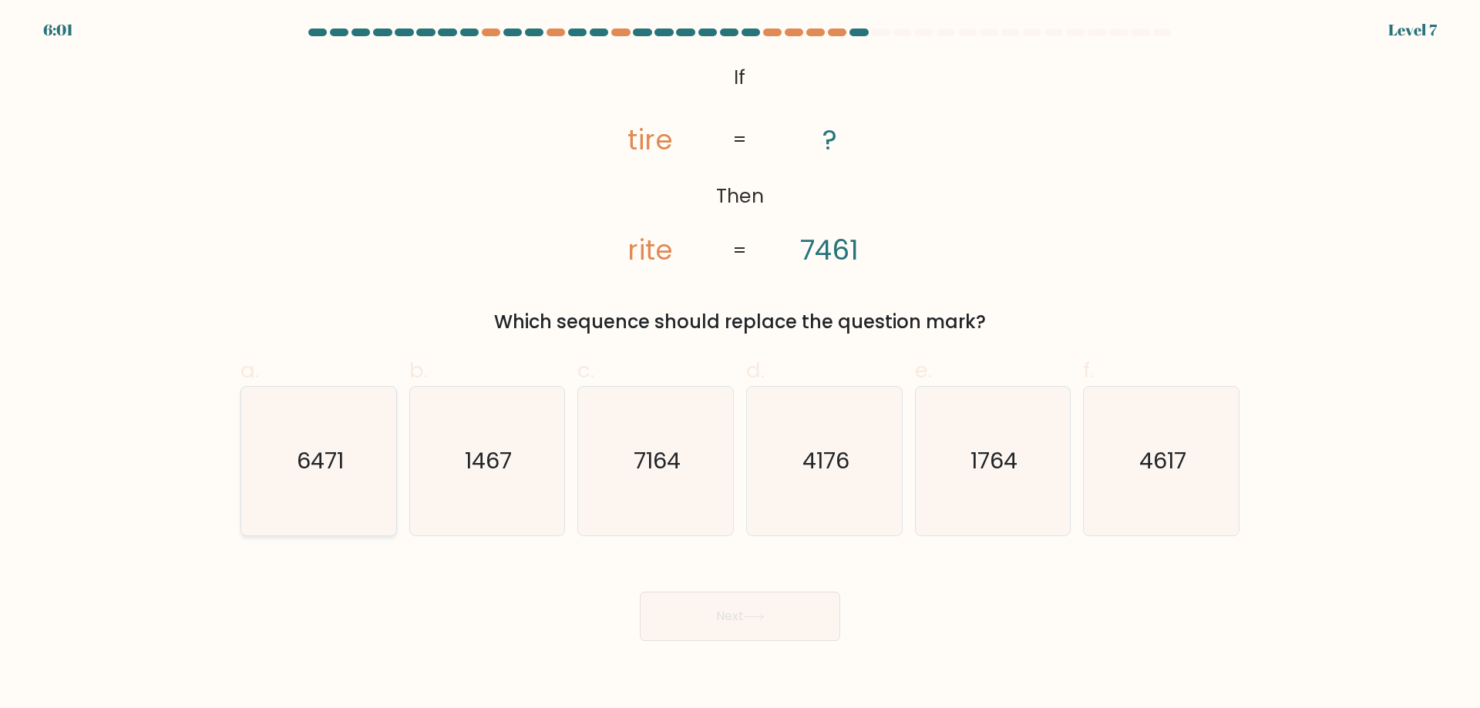
click at [372, 436] on icon "6471" at bounding box center [318, 461] width 149 height 149
click at [740, 365] on input "a. 6471" at bounding box center [740, 360] width 1 height 10
radio input "true"
click at [749, 626] on button "Next" at bounding box center [740, 616] width 200 height 49
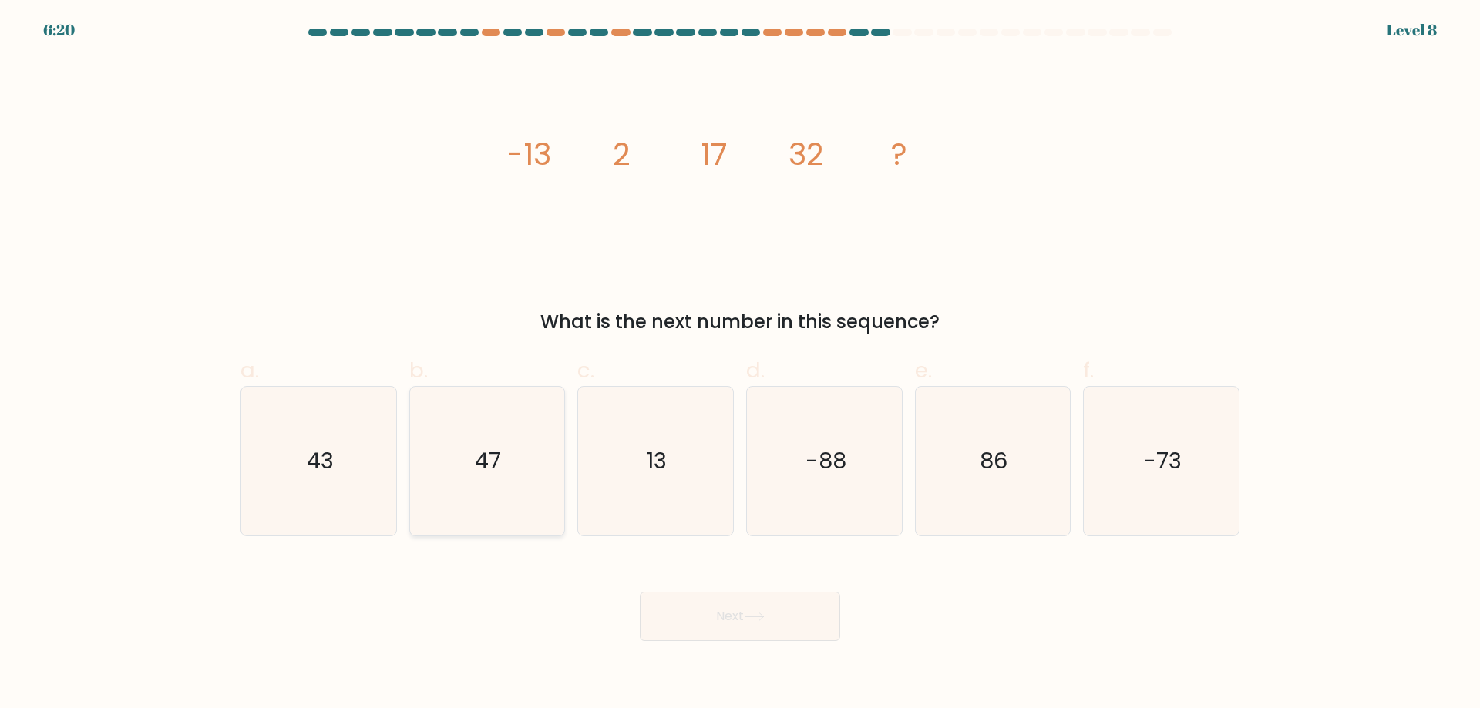
click at [476, 479] on icon "47" at bounding box center [486, 461] width 149 height 149
click at [740, 365] on input "b. 47" at bounding box center [740, 360] width 1 height 10
radio input "true"
click at [776, 604] on button "Next" at bounding box center [740, 616] width 200 height 49
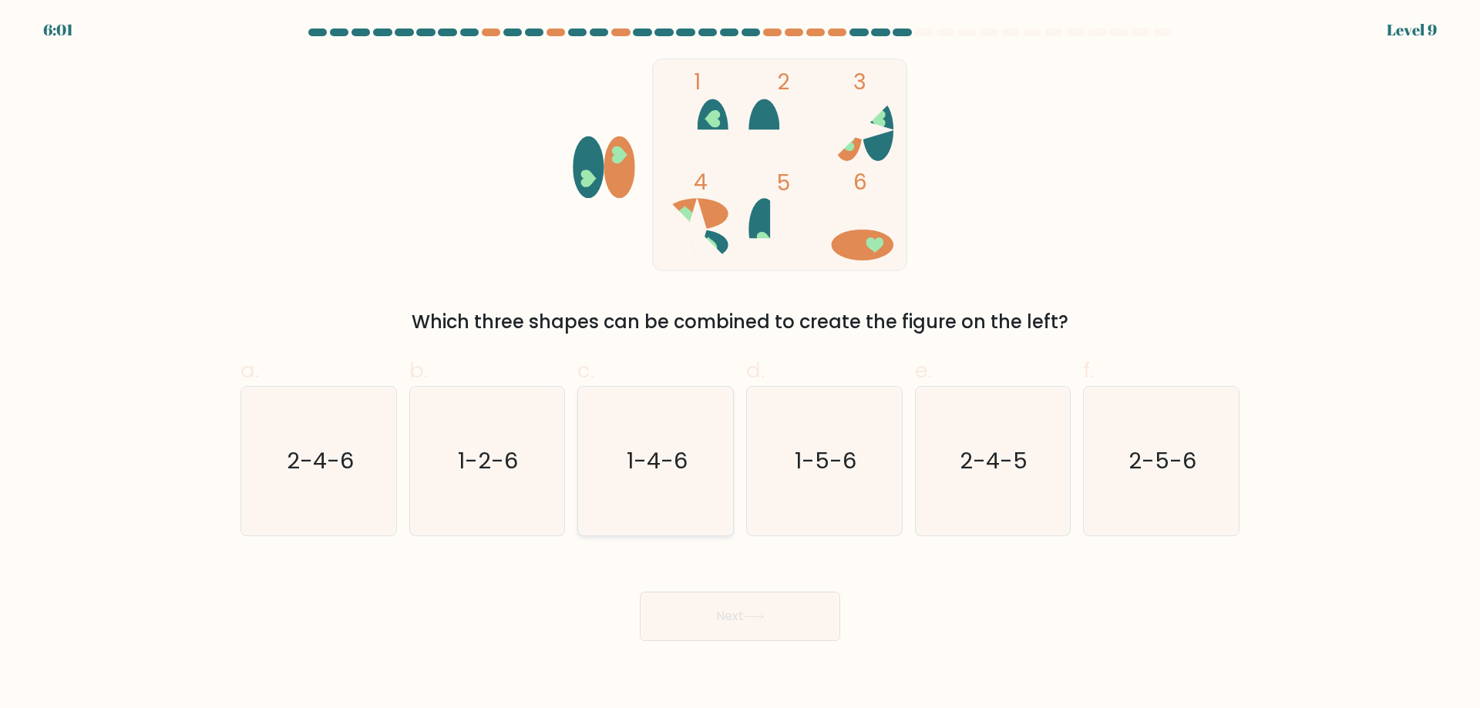
click at [659, 413] on icon "1-4-6" at bounding box center [655, 461] width 149 height 149
click at [740, 365] on input "c. 1-4-6" at bounding box center [740, 360] width 1 height 10
radio input "true"
click at [677, 584] on div "Next" at bounding box center [740, 598] width 1018 height 86
click at [679, 599] on button "Next" at bounding box center [740, 616] width 200 height 49
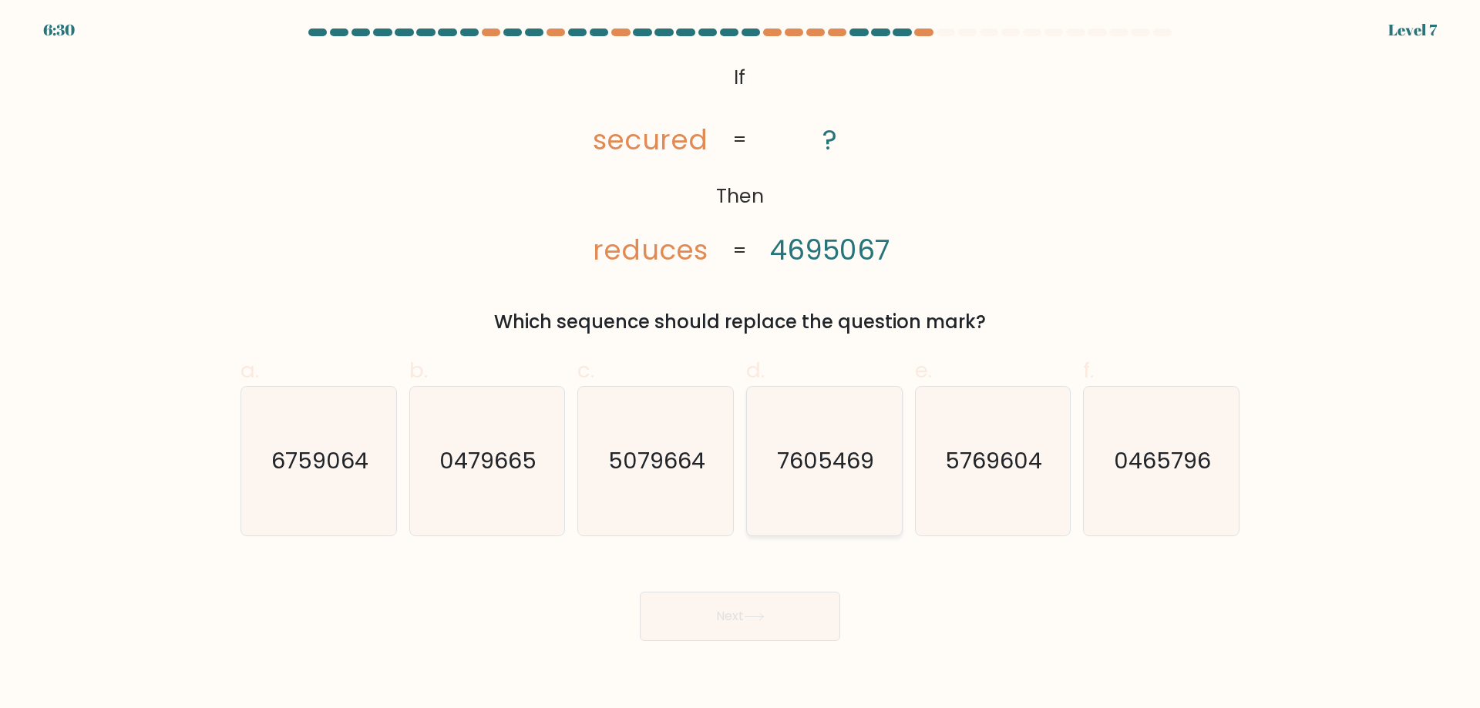
click at [833, 482] on icon "7605469" at bounding box center [824, 461] width 149 height 149
click at [741, 365] on input "d. 7605469" at bounding box center [740, 360] width 1 height 10
radio input "true"
click at [776, 611] on button "Next" at bounding box center [740, 616] width 200 height 49
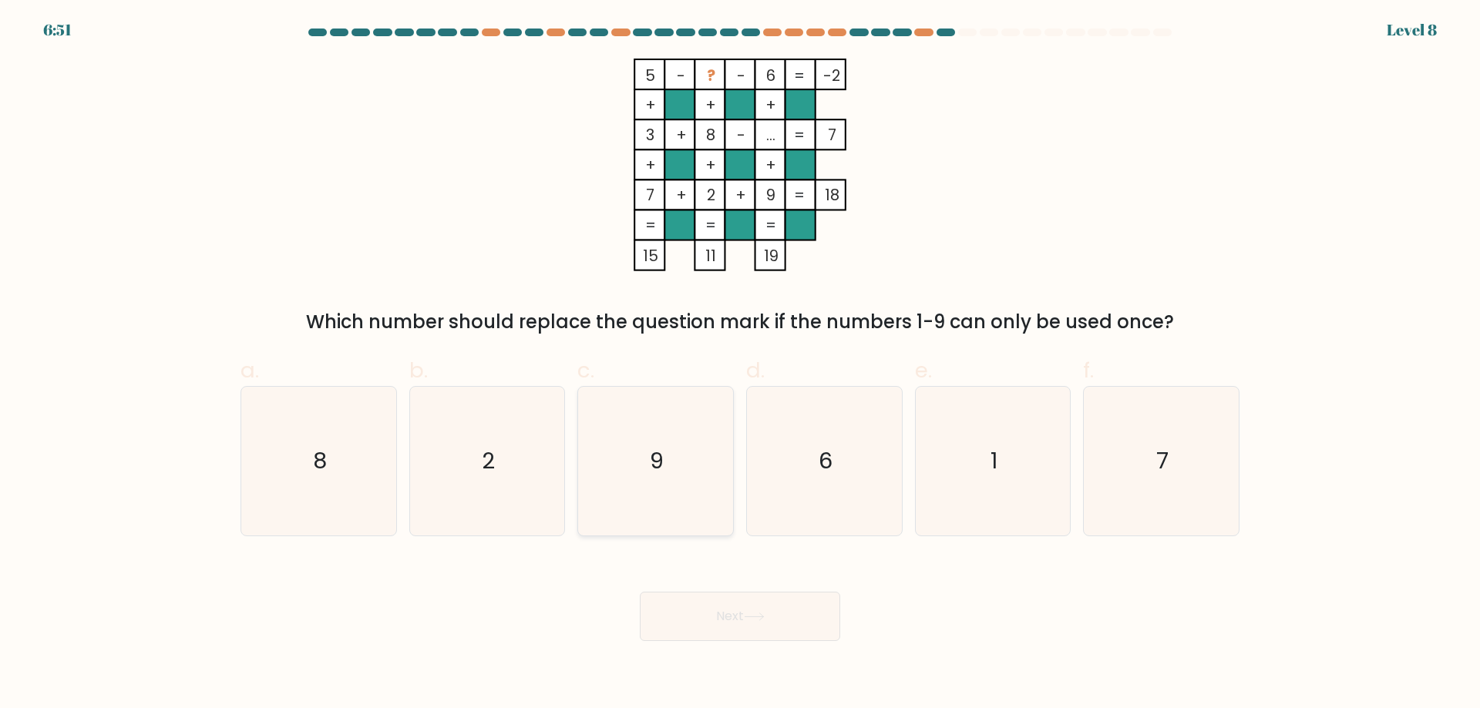
click at [658, 466] on text "9" at bounding box center [658, 461] width 14 height 31
click at [740, 365] on input "c. 9" at bounding box center [740, 360] width 1 height 10
radio input "true"
click at [747, 632] on button "Next" at bounding box center [740, 616] width 200 height 49
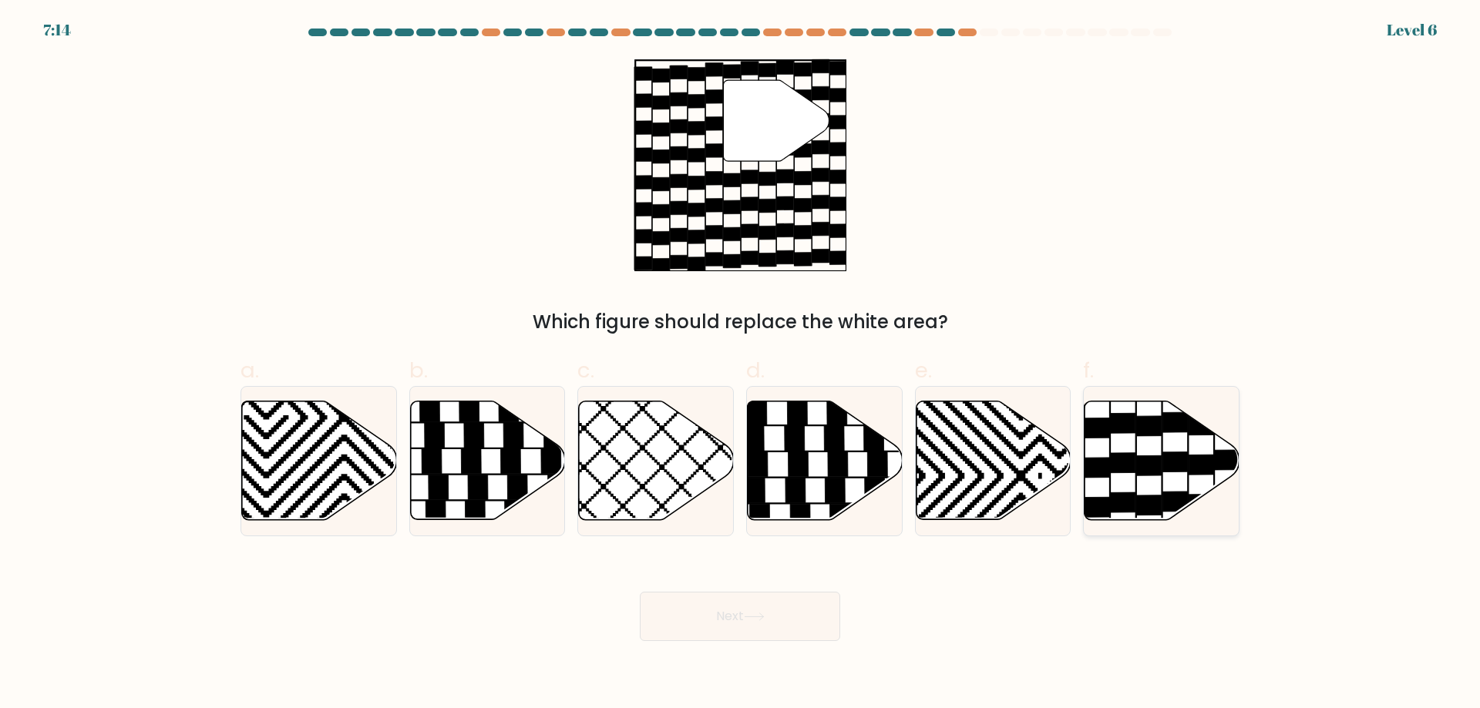
click at [1144, 493] on icon at bounding box center [1162, 461] width 155 height 119
click at [741, 365] on input "f." at bounding box center [740, 360] width 1 height 10
radio input "true"
click at [771, 639] on button "Next" at bounding box center [740, 616] width 200 height 49
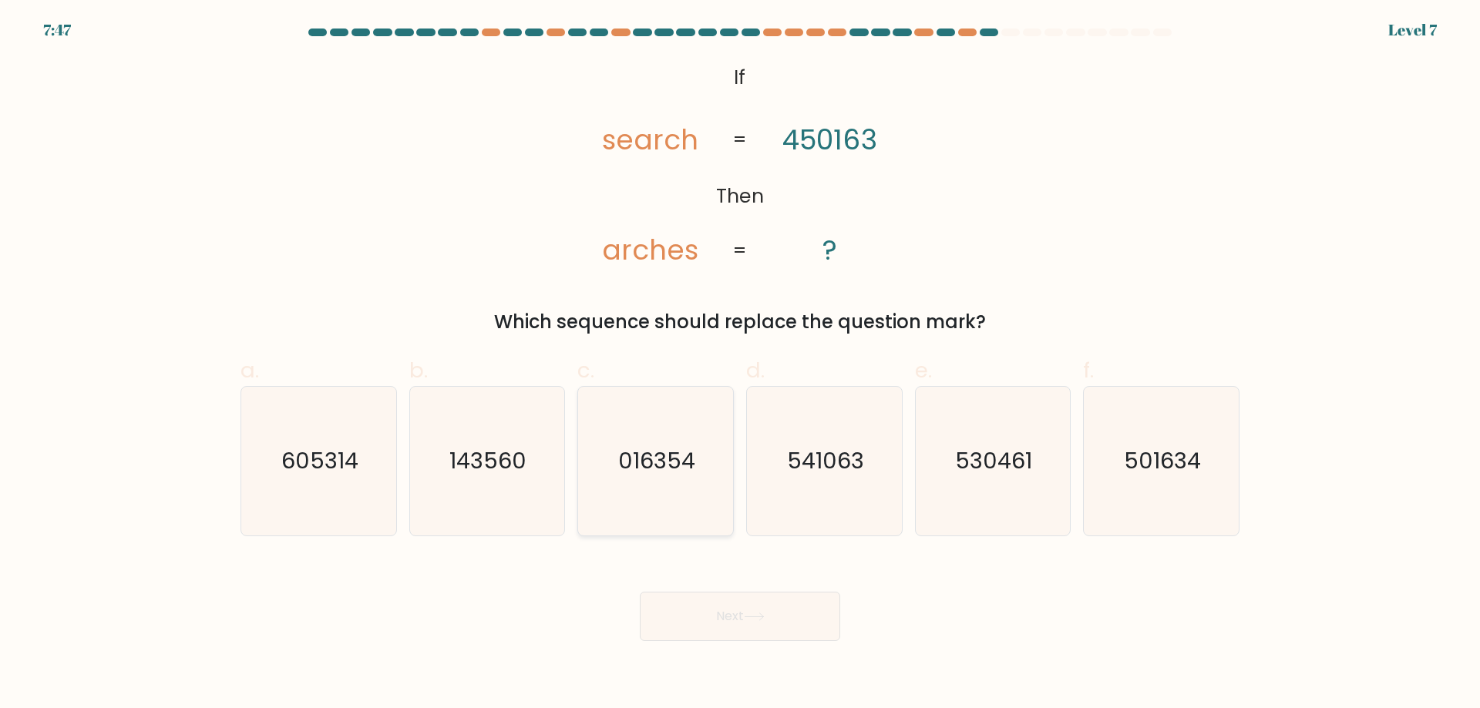
click at [617, 469] on icon "016354" at bounding box center [655, 461] width 149 height 149
click at [740, 365] on input "c. 016354" at bounding box center [740, 360] width 1 height 10
radio input "true"
click at [735, 614] on button "Next" at bounding box center [740, 616] width 200 height 49
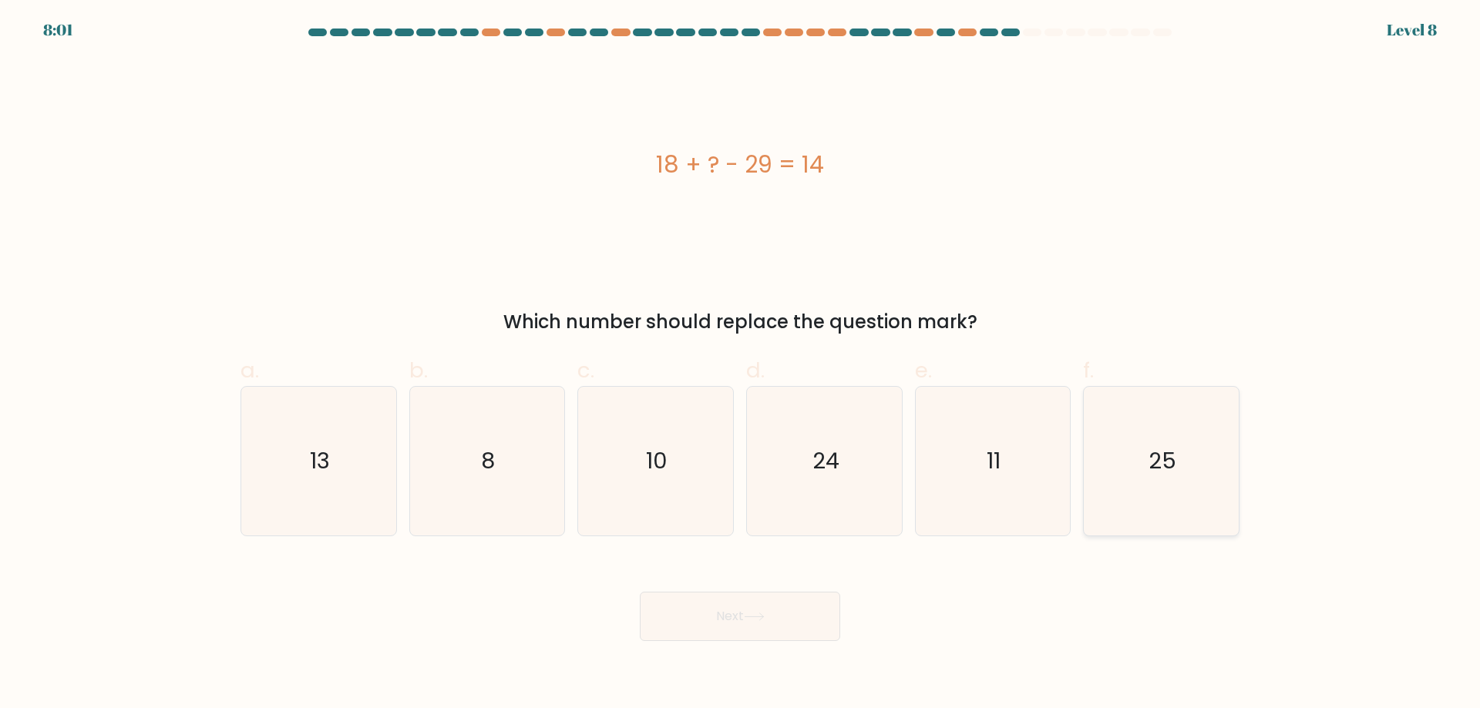
click at [1150, 449] on text "25" at bounding box center [1163, 461] width 28 height 31
click at [741, 365] on input "f. 25" at bounding box center [740, 360] width 1 height 10
radio input "true"
click at [759, 607] on button "Next" at bounding box center [740, 616] width 200 height 49
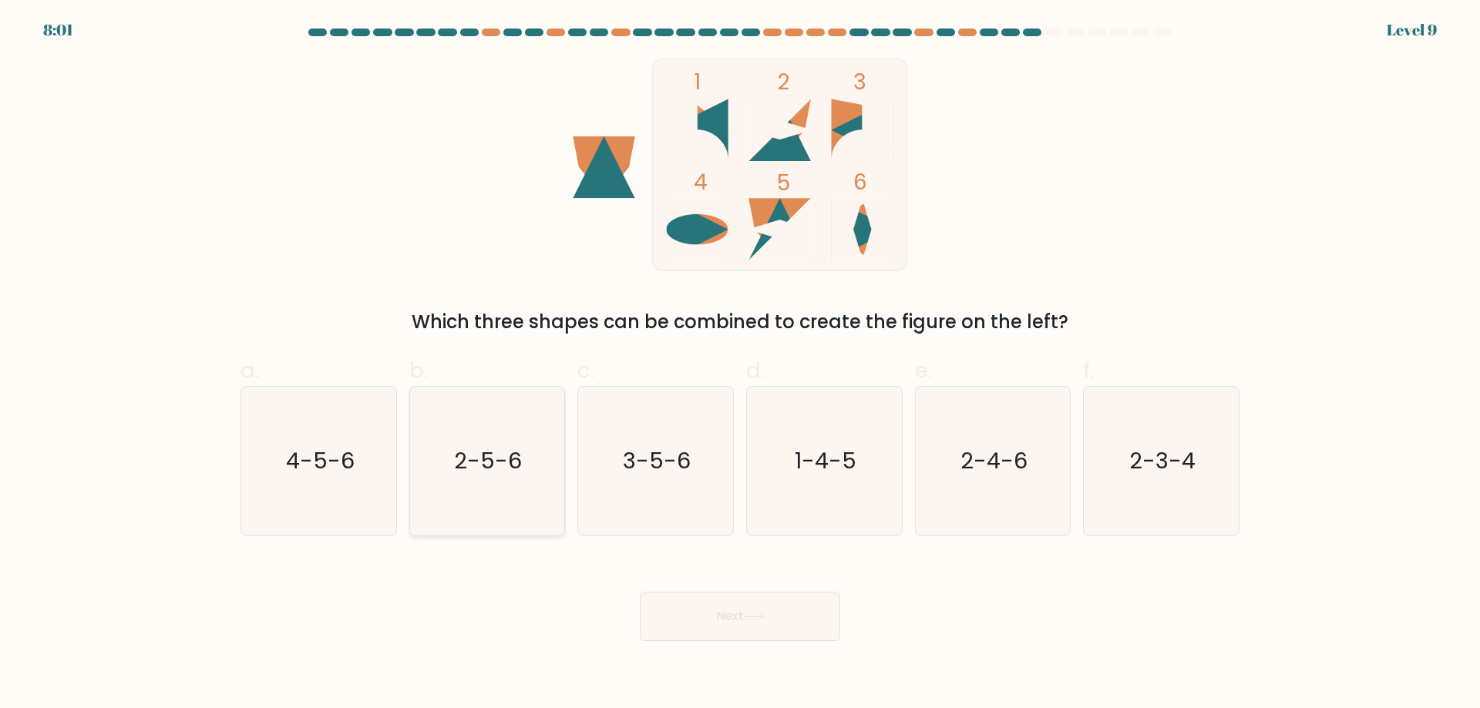
click at [494, 517] on icon "2-5-6" at bounding box center [486, 461] width 149 height 149
click at [740, 365] on input "b. 2-5-6" at bounding box center [740, 360] width 1 height 10
radio input "true"
click at [809, 625] on button "Next" at bounding box center [740, 616] width 200 height 49
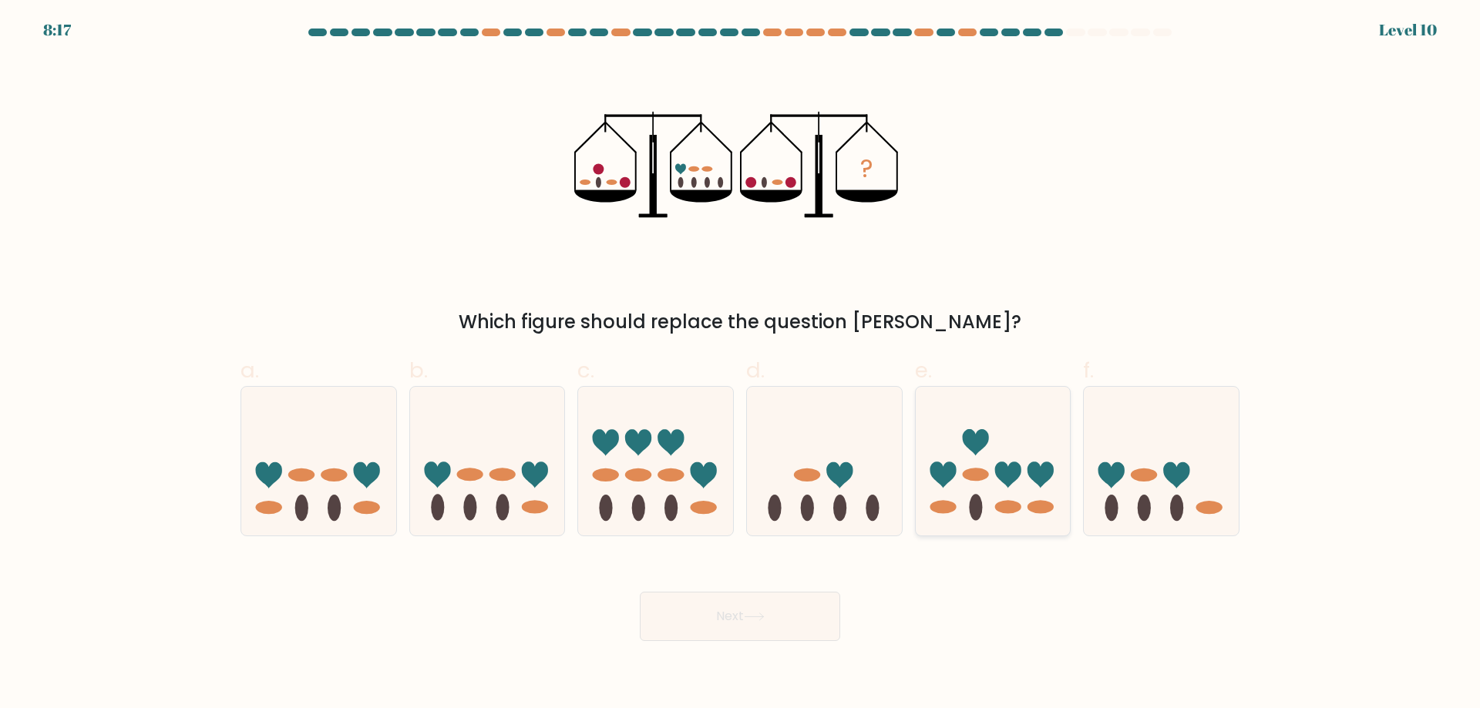
click at [965, 485] on icon at bounding box center [993, 461] width 155 height 128
click at [741, 365] on input "e." at bounding box center [740, 360] width 1 height 10
radio input "true"
click at [732, 624] on button "Next" at bounding box center [740, 616] width 200 height 49
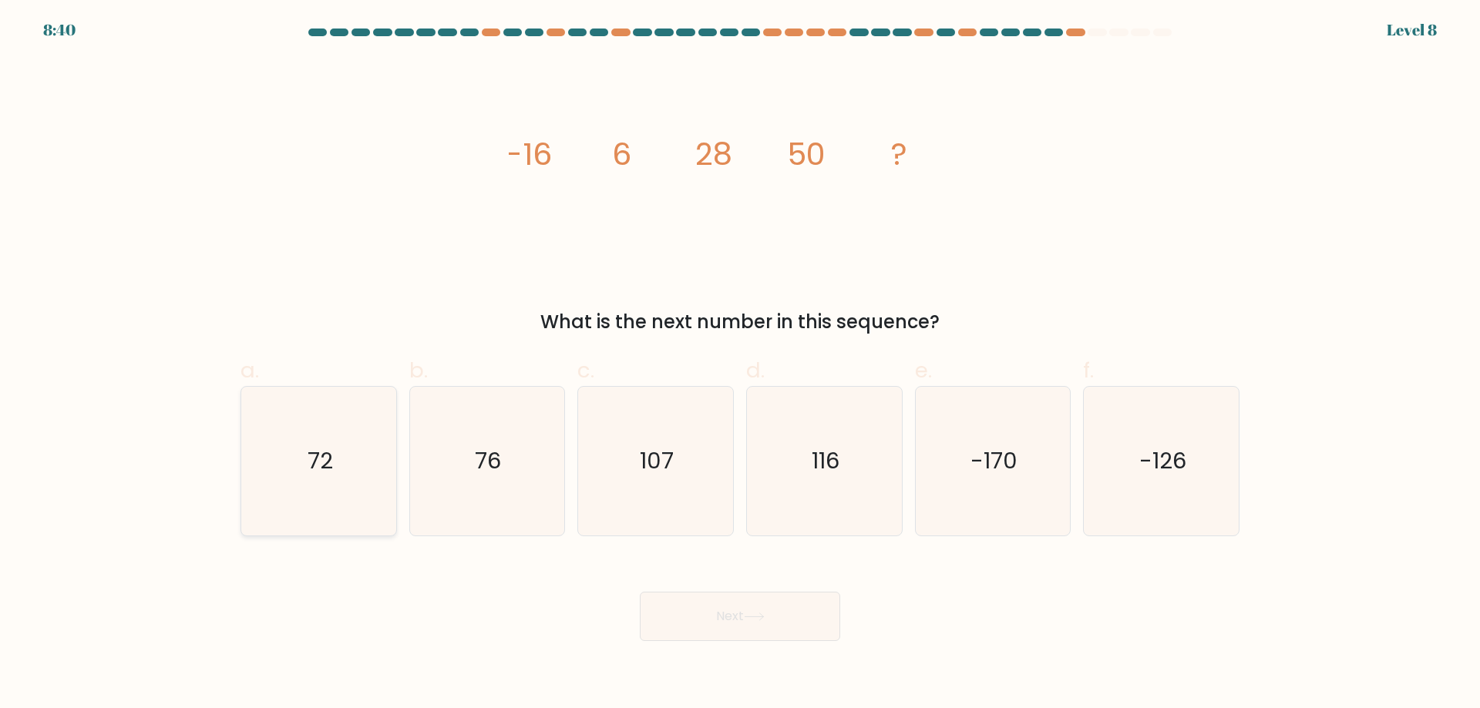
click at [271, 503] on icon "72" at bounding box center [318, 461] width 149 height 149
click at [740, 365] on input "a. 72" at bounding box center [740, 360] width 1 height 10
radio input "true"
click at [768, 628] on button "Next" at bounding box center [740, 616] width 200 height 49
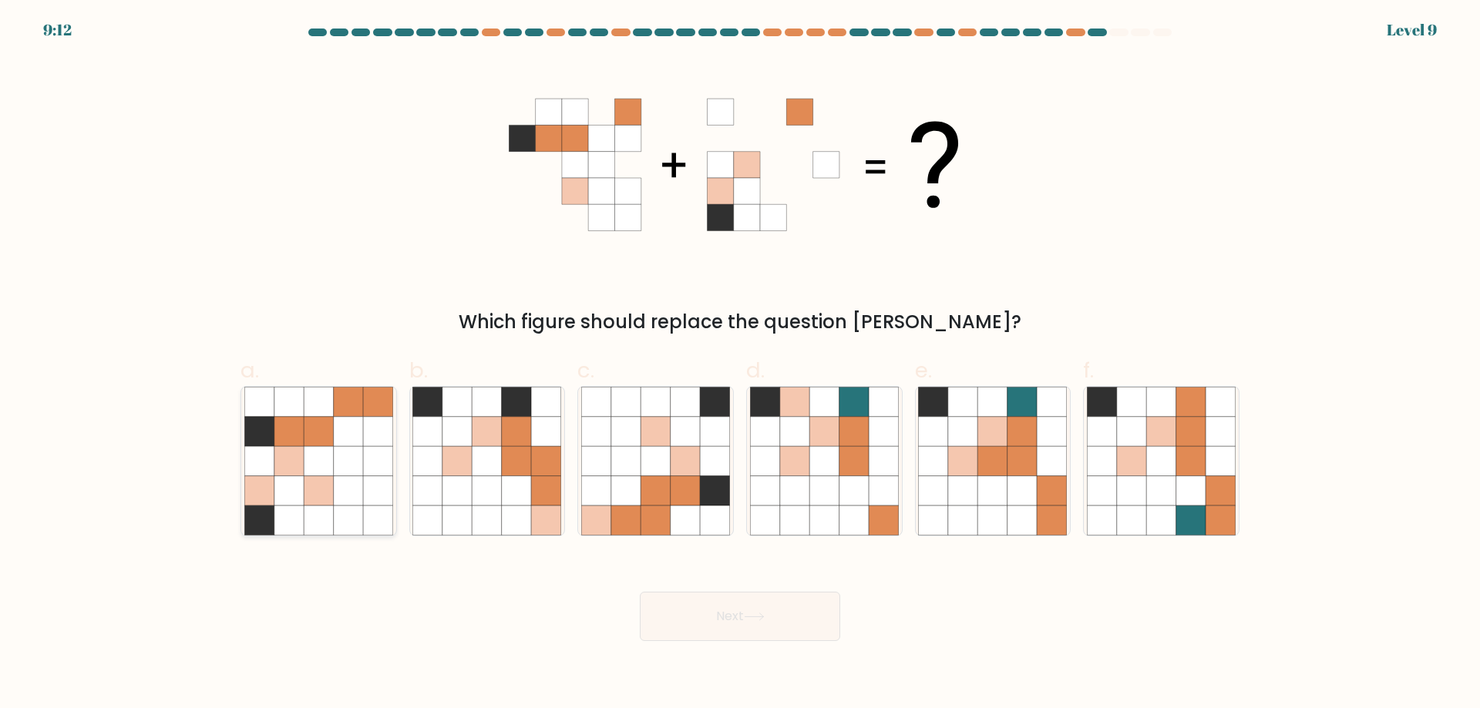
click at [349, 486] on icon at bounding box center [348, 490] width 29 height 29
click at [740, 365] on input "a." at bounding box center [740, 360] width 1 height 10
radio input "true"
click at [774, 619] on button "Next" at bounding box center [740, 616] width 200 height 49
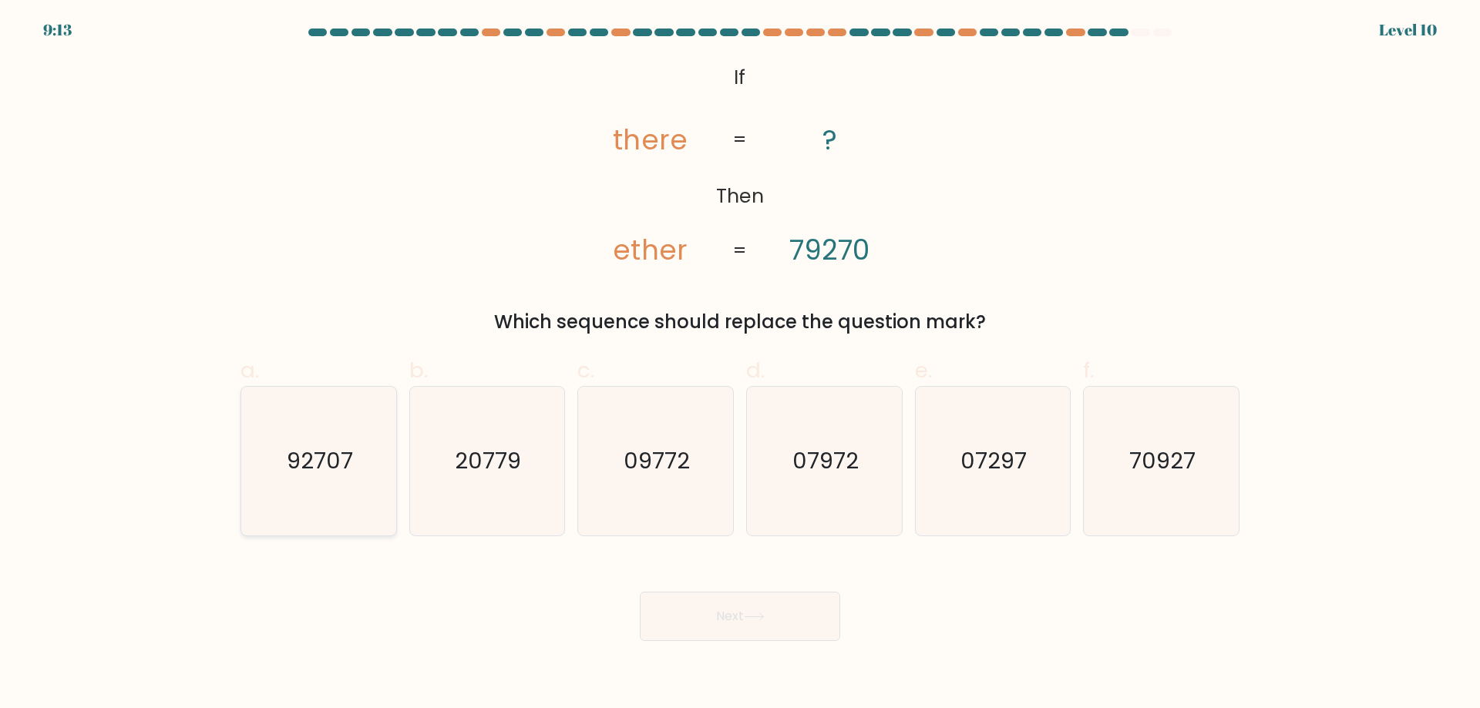
click at [338, 454] on text "92707" at bounding box center [320, 461] width 66 height 31
click at [740, 365] on input "a. 92707" at bounding box center [740, 360] width 1 height 10
radio input "true"
click at [770, 601] on button "Next" at bounding box center [740, 616] width 200 height 49
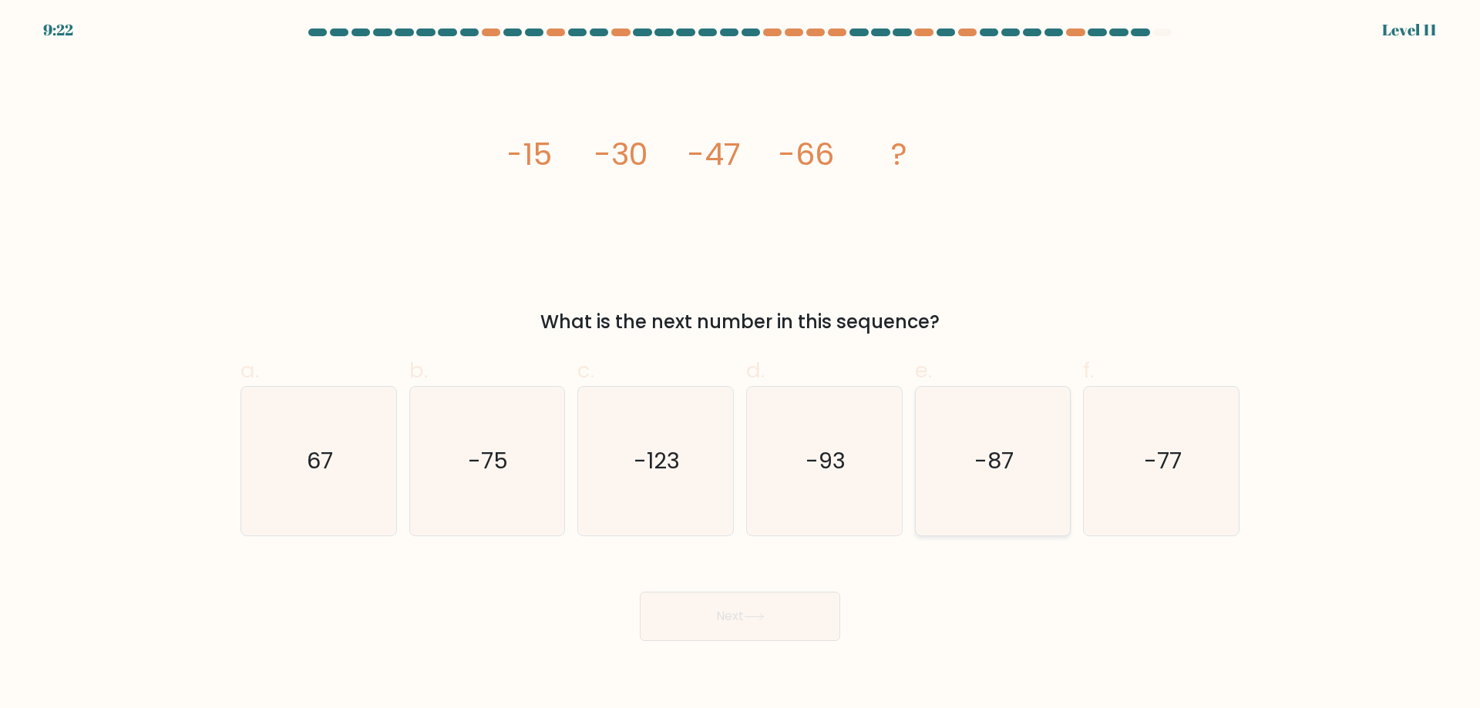
click at [1025, 511] on icon "-87" at bounding box center [992, 461] width 149 height 149
click at [741, 365] on input "e. -87" at bounding box center [740, 360] width 1 height 10
radio input "true"
click at [759, 634] on button "Next" at bounding box center [740, 616] width 200 height 49
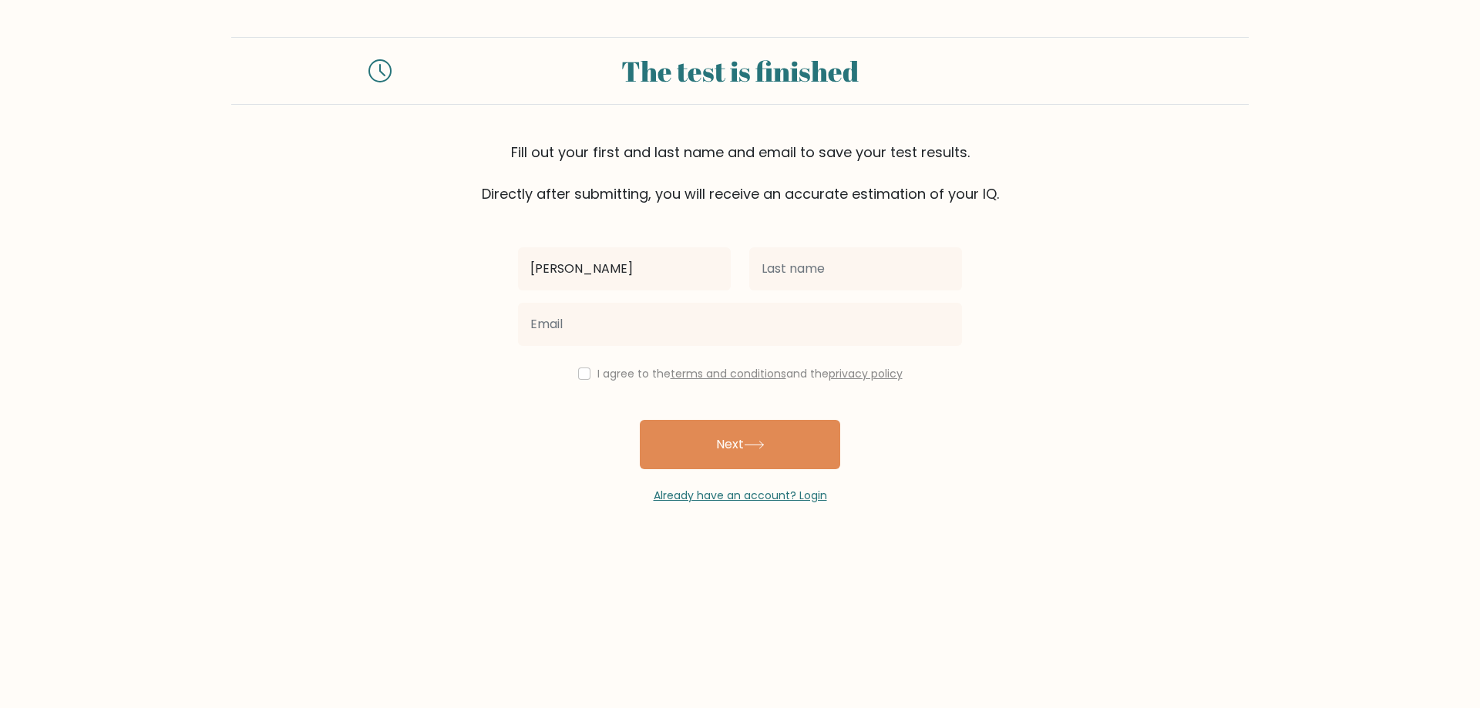
type input "Lykka Mae"
type input "Vergara"
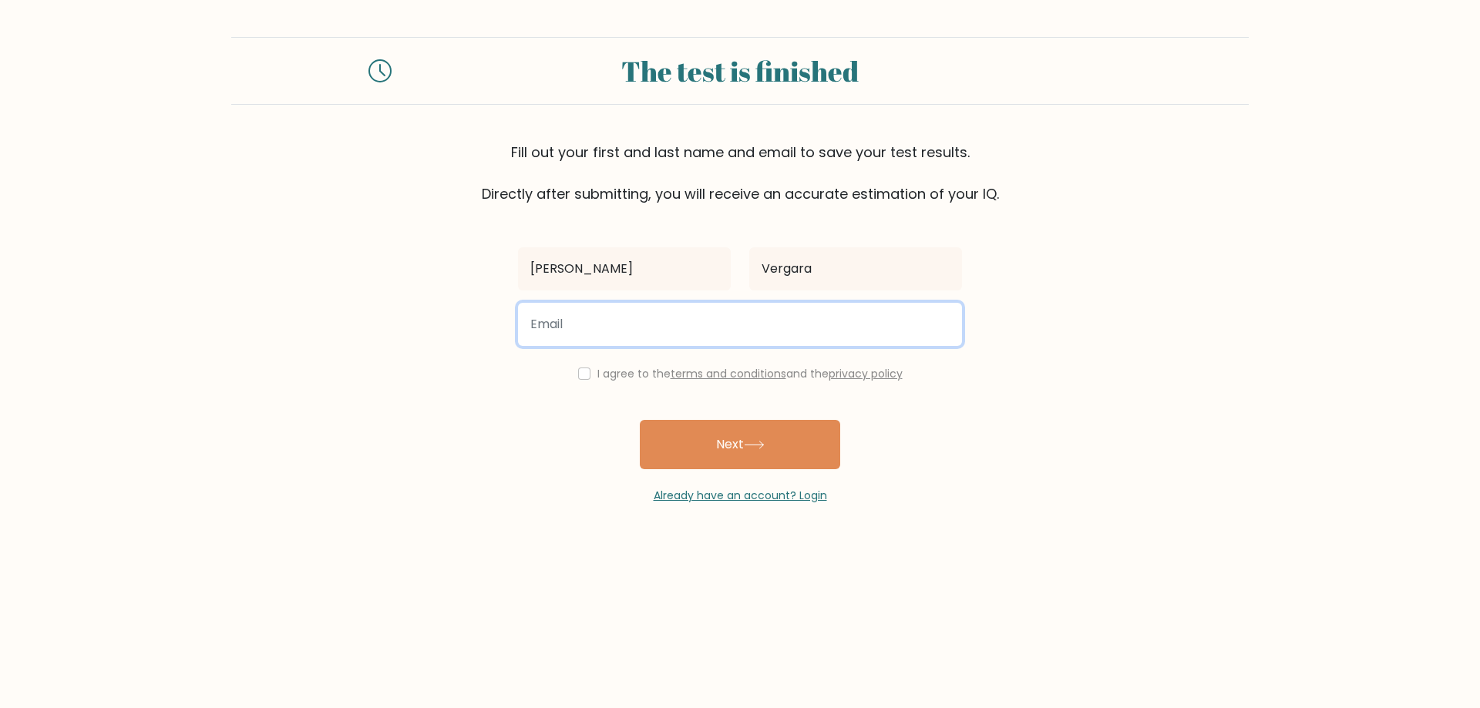
click at [641, 329] on input "email" at bounding box center [740, 324] width 444 height 43
type input "lykkavergara.1998@gmail.com"
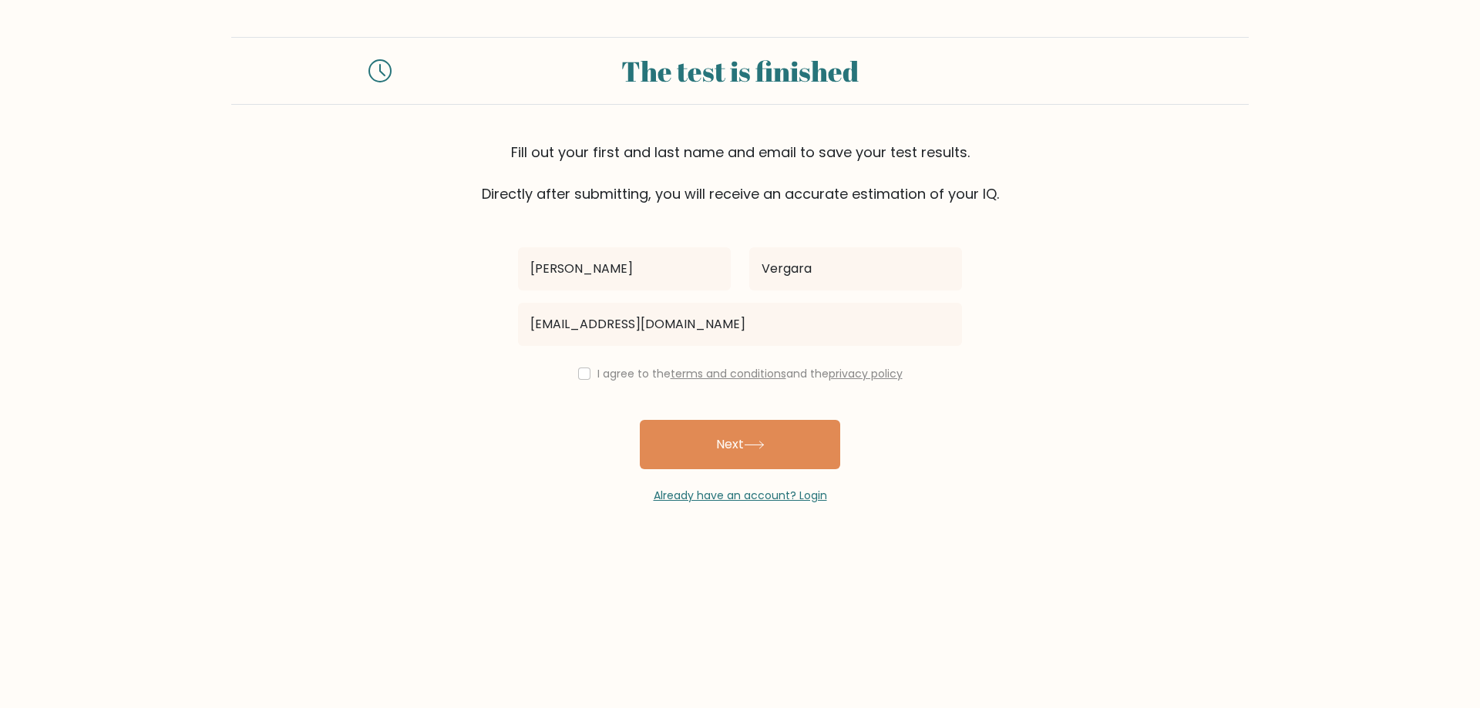
click at [597, 372] on label "I agree to the terms and conditions and the privacy policy" at bounding box center [749, 373] width 305 height 15
click at [580, 375] on input "checkbox" at bounding box center [584, 374] width 12 height 12
checkbox input "true"
click at [817, 460] on button "Next" at bounding box center [740, 444] width 200 height 49
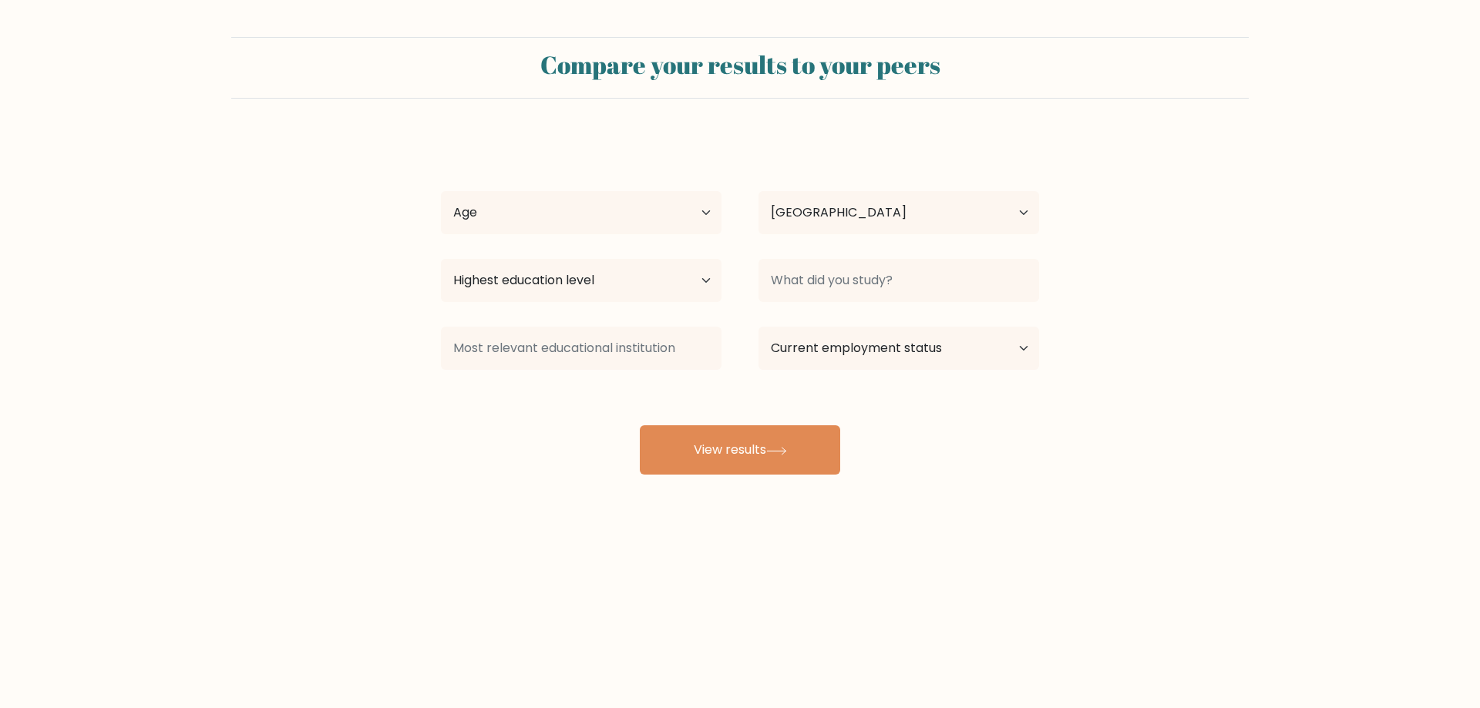
select select "PH"
click at [692, 215] on select "Age Under [DEMOGRAPHIC_DATA] [DEMOGRAPHIC_DATA] [DEMOGRAPHIC_DATA] [DEMOGRAPHIC…" at bounding box center [581, 212] width 281 height 43
select select "25_34"
click at [441, 191] on select "Age Under 18 years old 18-24 years old 25-34 years old 35-44 years old 45-54 ye…" at bounding box center [581, 212] width 281 height 43
click at [603, 281] on select "Highest education level No schooling Primary Lower Secondary Upper Secondary Oc…" at bounding box center [581, 280] width 281 height 43
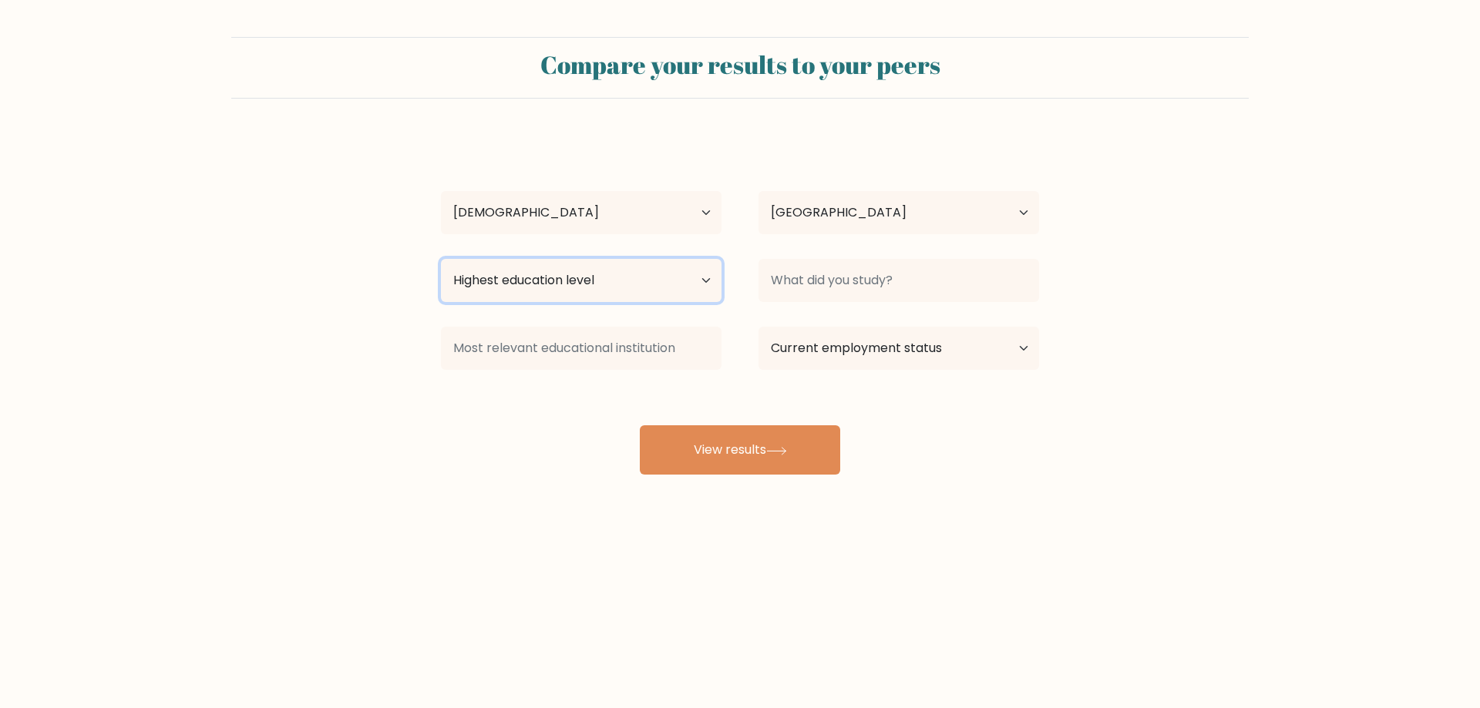
select select "bachelors_degree"
click at [441, 259] on select "Highest education level No schooling Primary Lower Secondary Upper Secondary Oc…" at bounding box center [581, 280] width 281 height 43
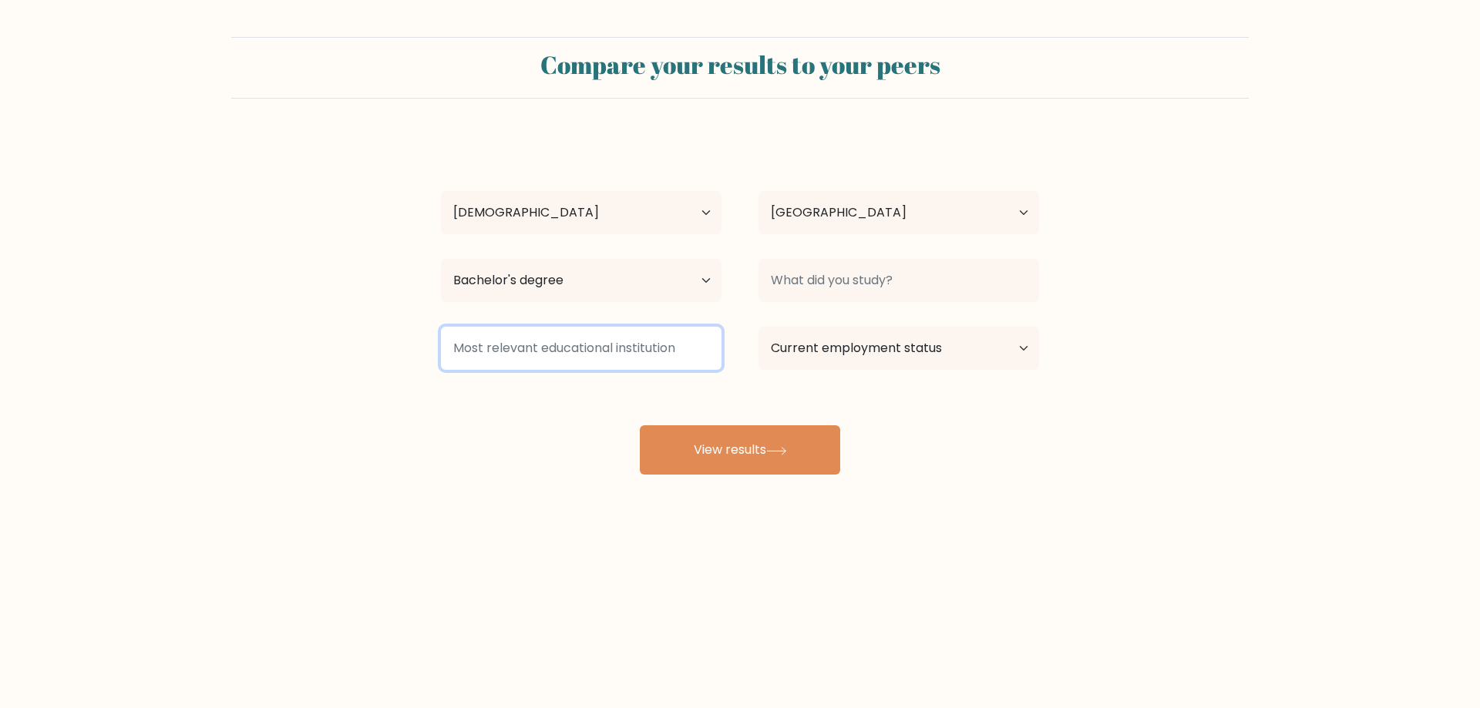
click at [547, 358] on input at bounding box center [581, 348] width 281 height 43
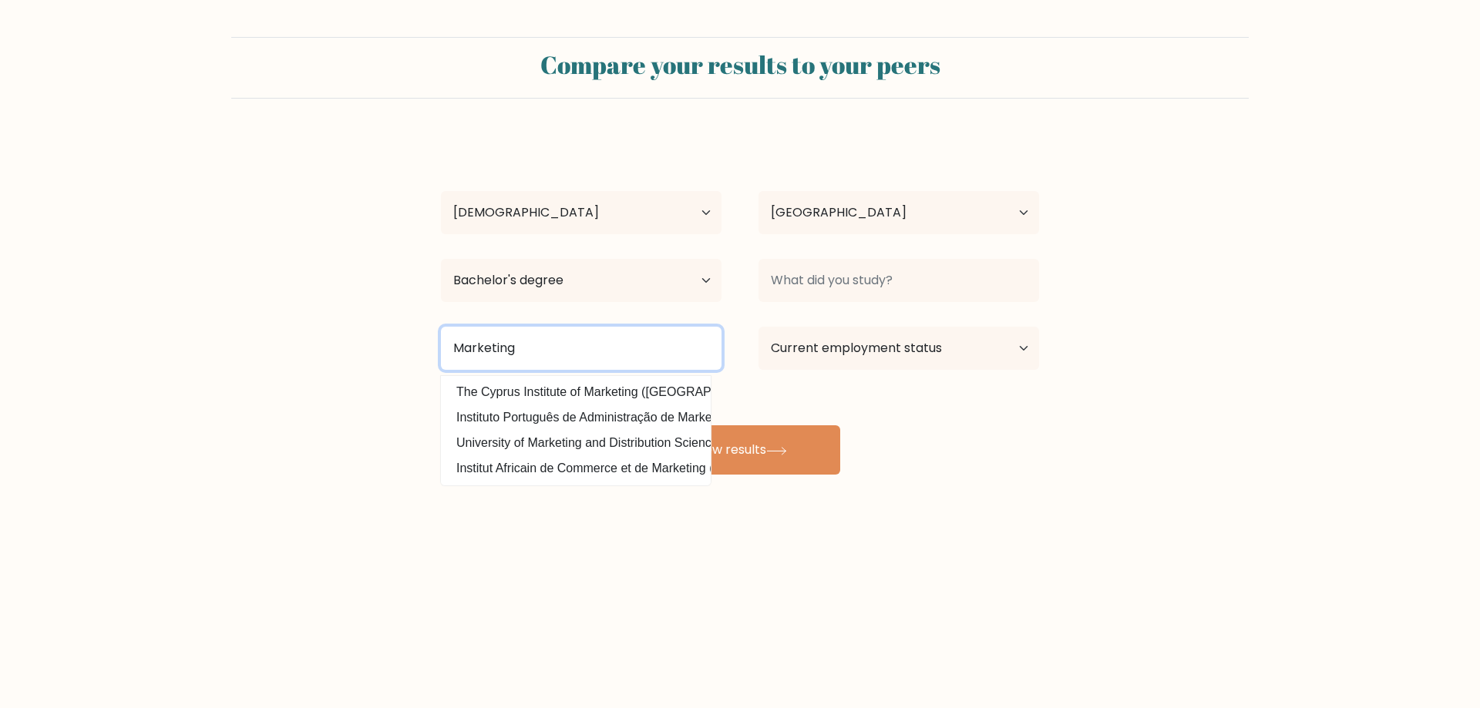
type input "Marketing"
click at [564, 507] on div "Compare your results to your peers Lykka Mae Vergara Age Under 18 years old 18-…" at bounding box center [740, 292] width 1480 height 584
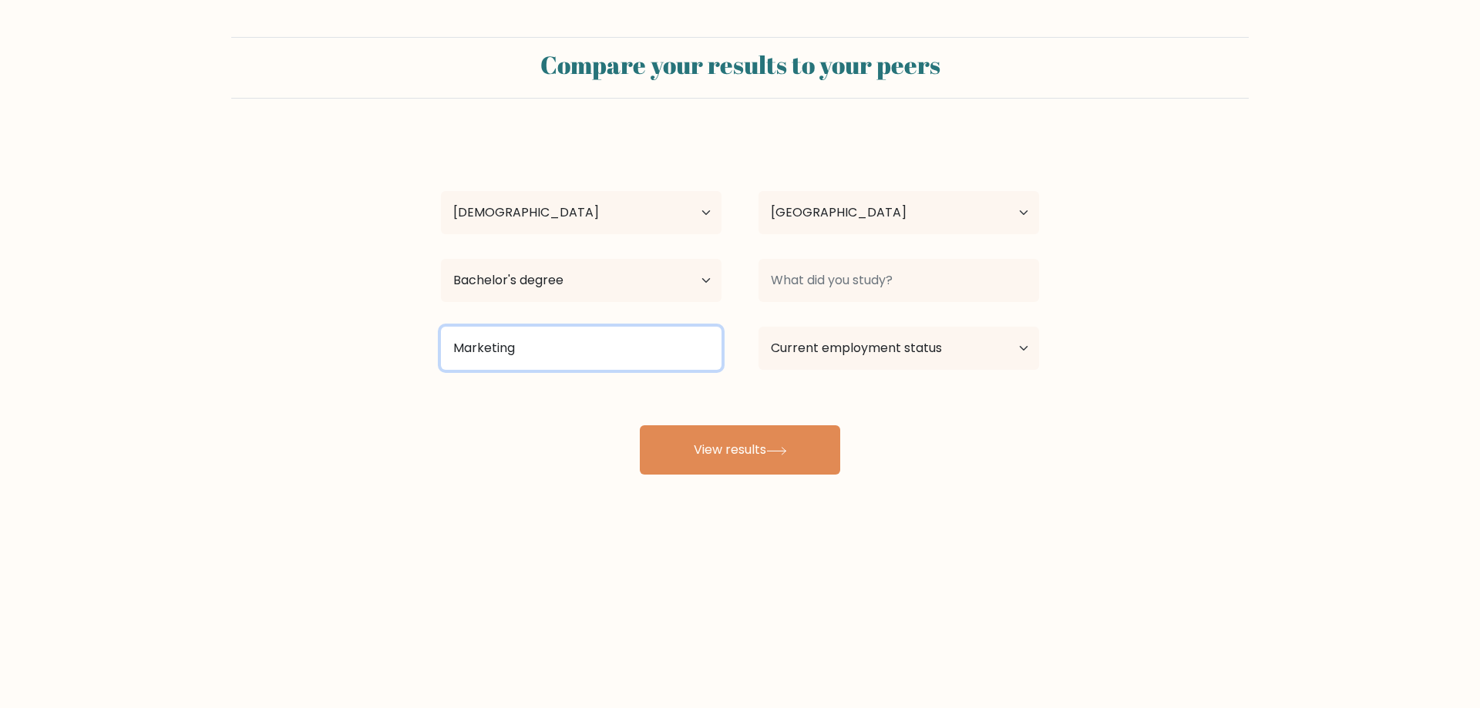
drag, startPoint x: 541, startPoint y: 354, endPoint x: 241, endPoint y: 347, distance: 300.0
click at [241, 347] on form "Compare your results to your peers Lykka Mae Vergara Age Under 18 years old 18-…" at bounding box center [740, 256] width 1480 height 438
click at [631, 356] on input at bounding box center [581, 348] width 281 height 43
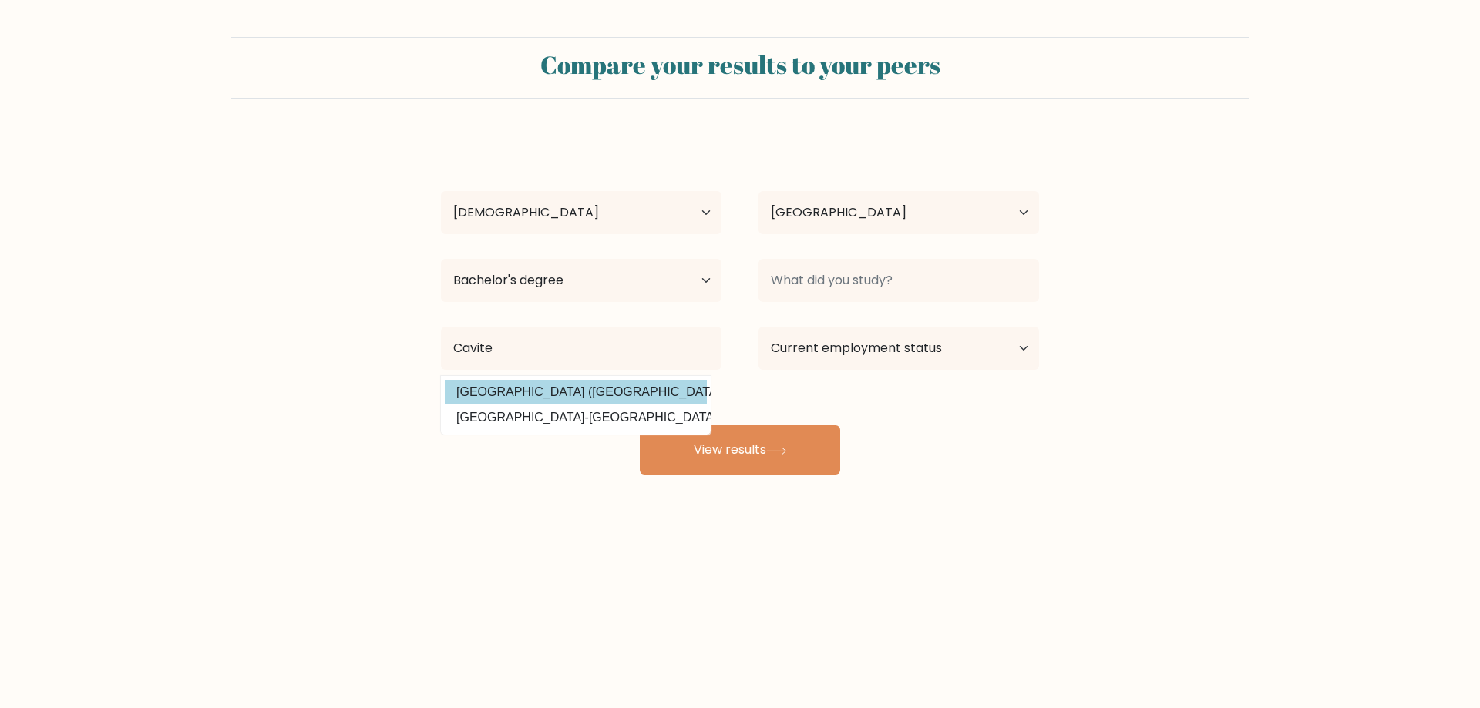
click at [618, 388] on option "Cavite State University (Philippines)" at bounding box center [576, 392] width 262 height 25
type input "[GEOGRAPHIC_DATA]"
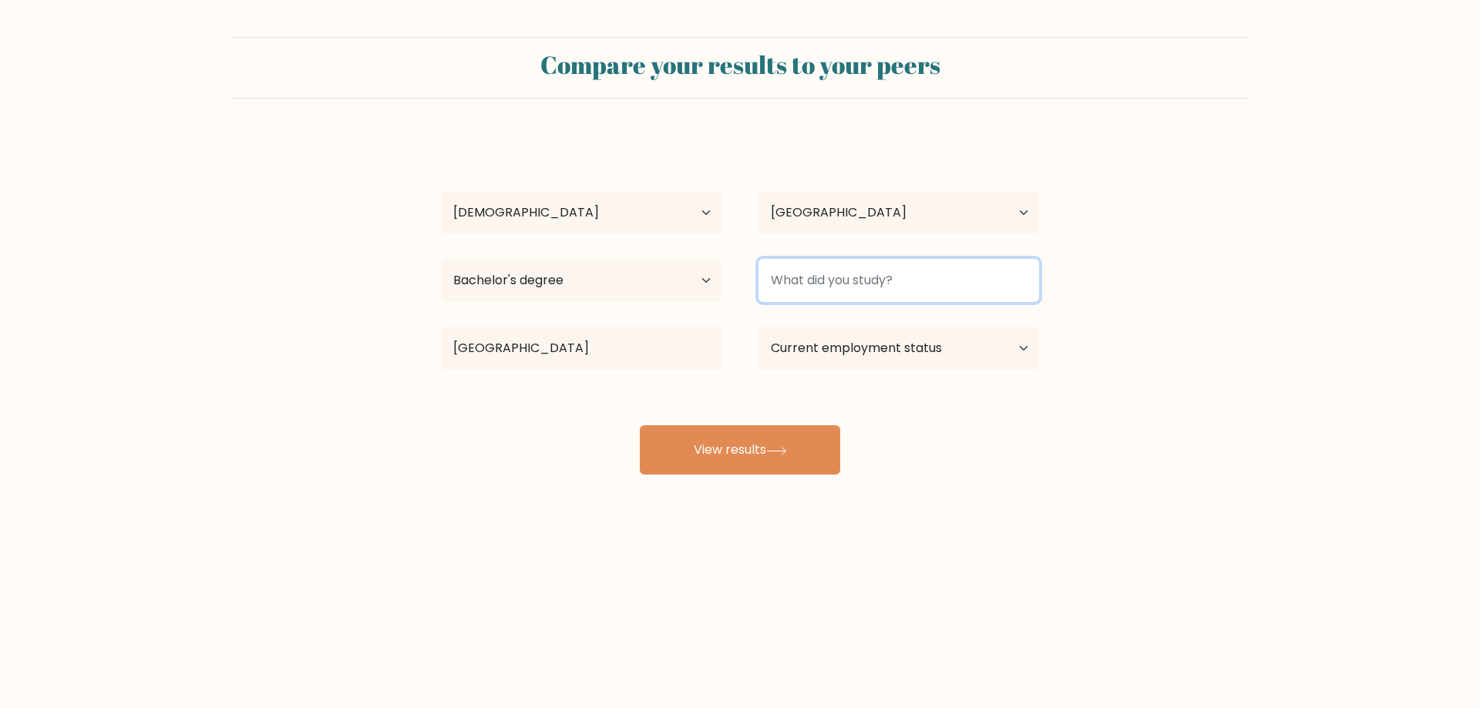
click at [936, 279] on input at bounding box center [899, 280] width 281 height 43
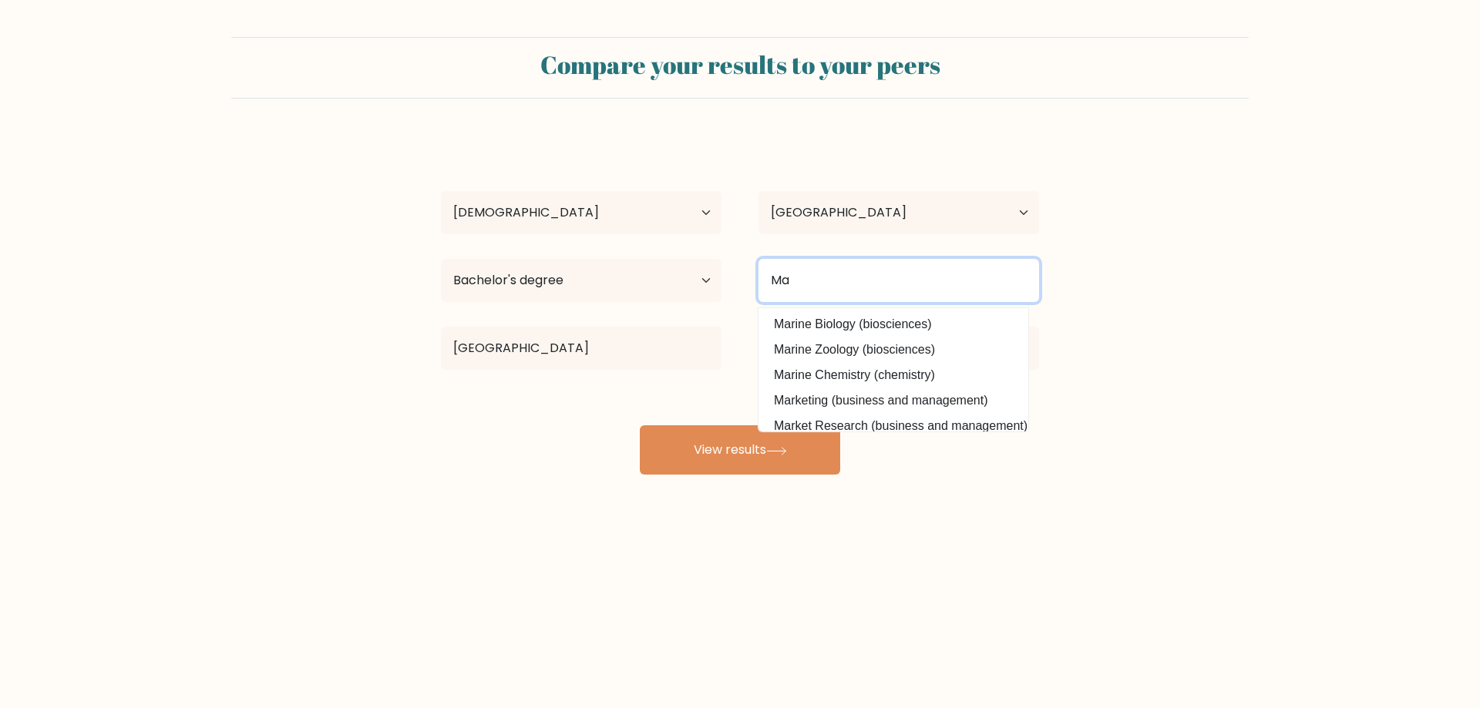
type input "M"
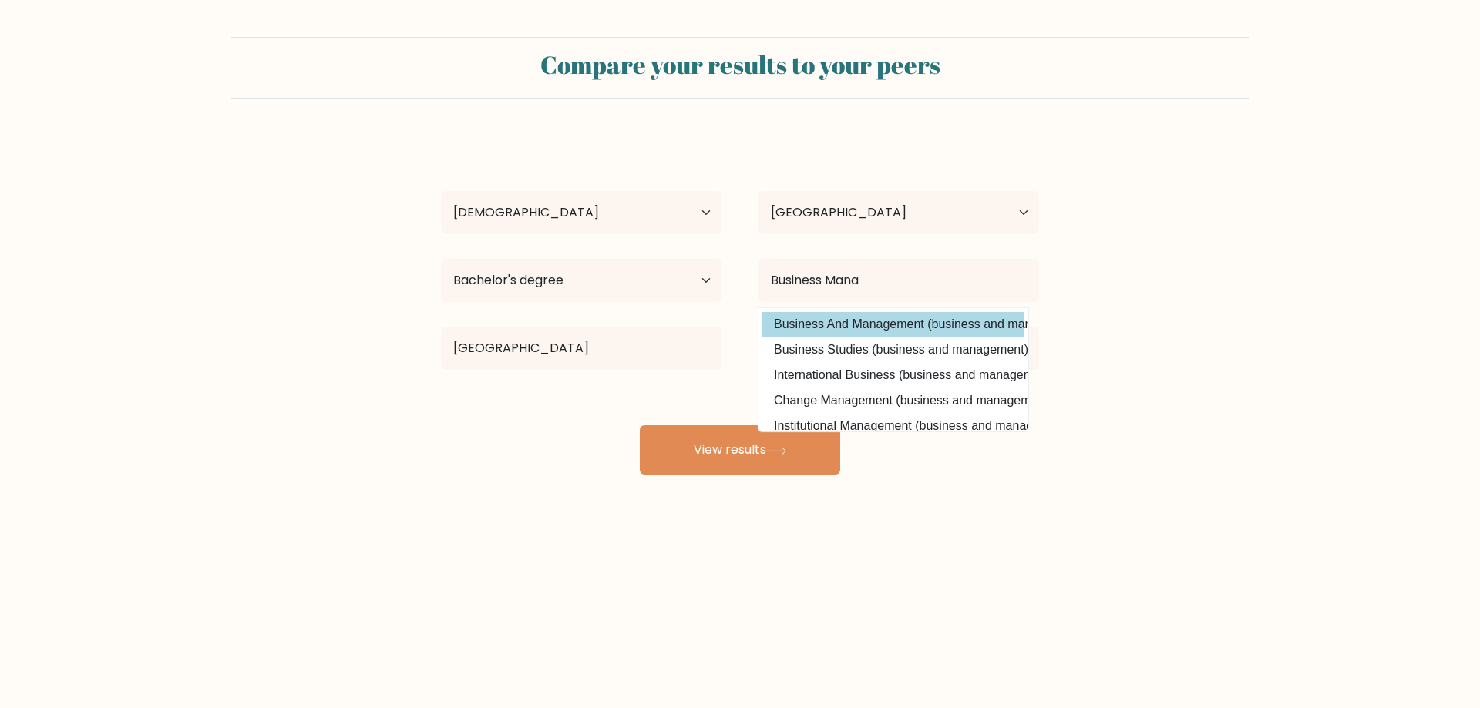
click at [912, 320] on option "Business And Management (business and management)" at bounding box center [893, 324] width 262 height 25
type input "Business And Management"
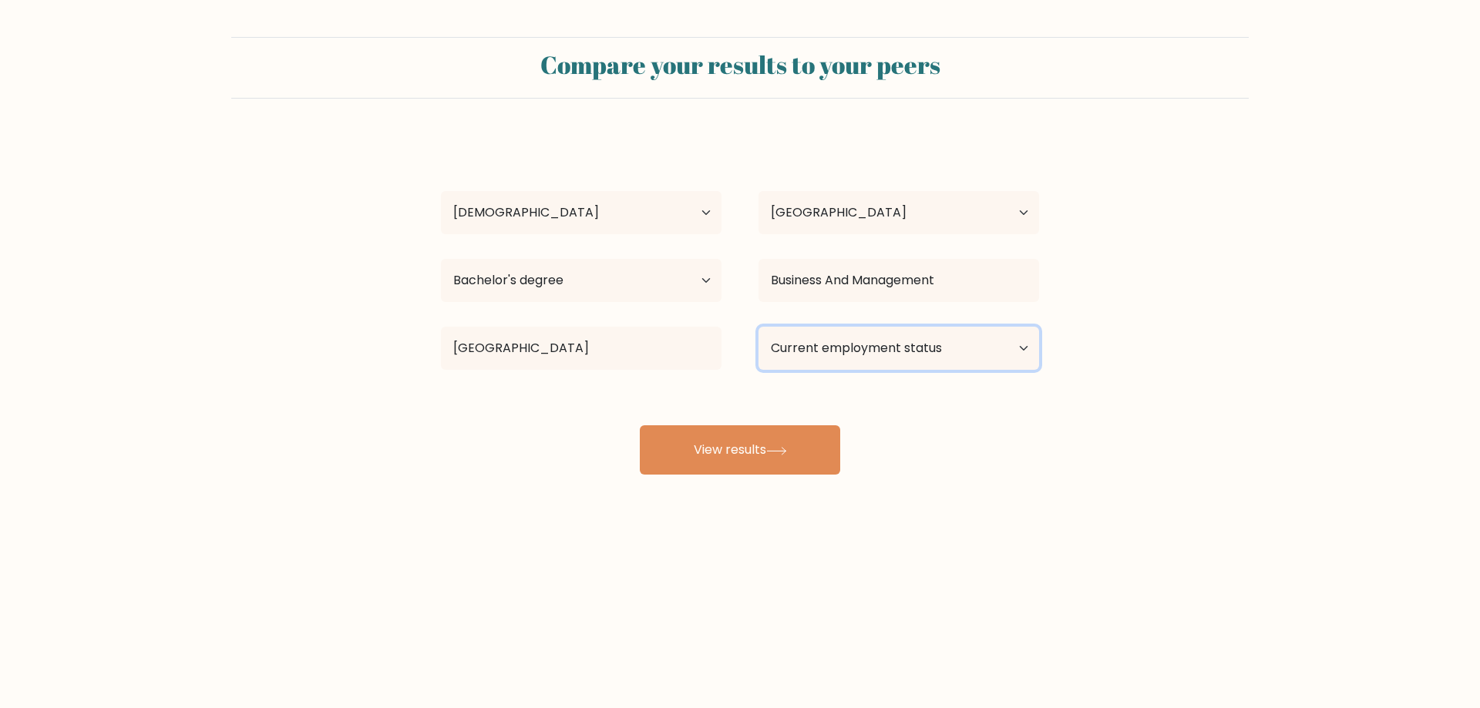
click at [850, 352] on select "Current employment status Employed Student Retired Other / prefer not to answer" at bounding box center [899, 348] width 281 height 43
select select "other"
click at [759, 327] on select "Current employment status Employed Student Retired Other / prefer not to answer" at bounding box center [899, 348] width 281 height 43
click at [785, 453] on icon at bounding box center [776, 451] width 21 height 8
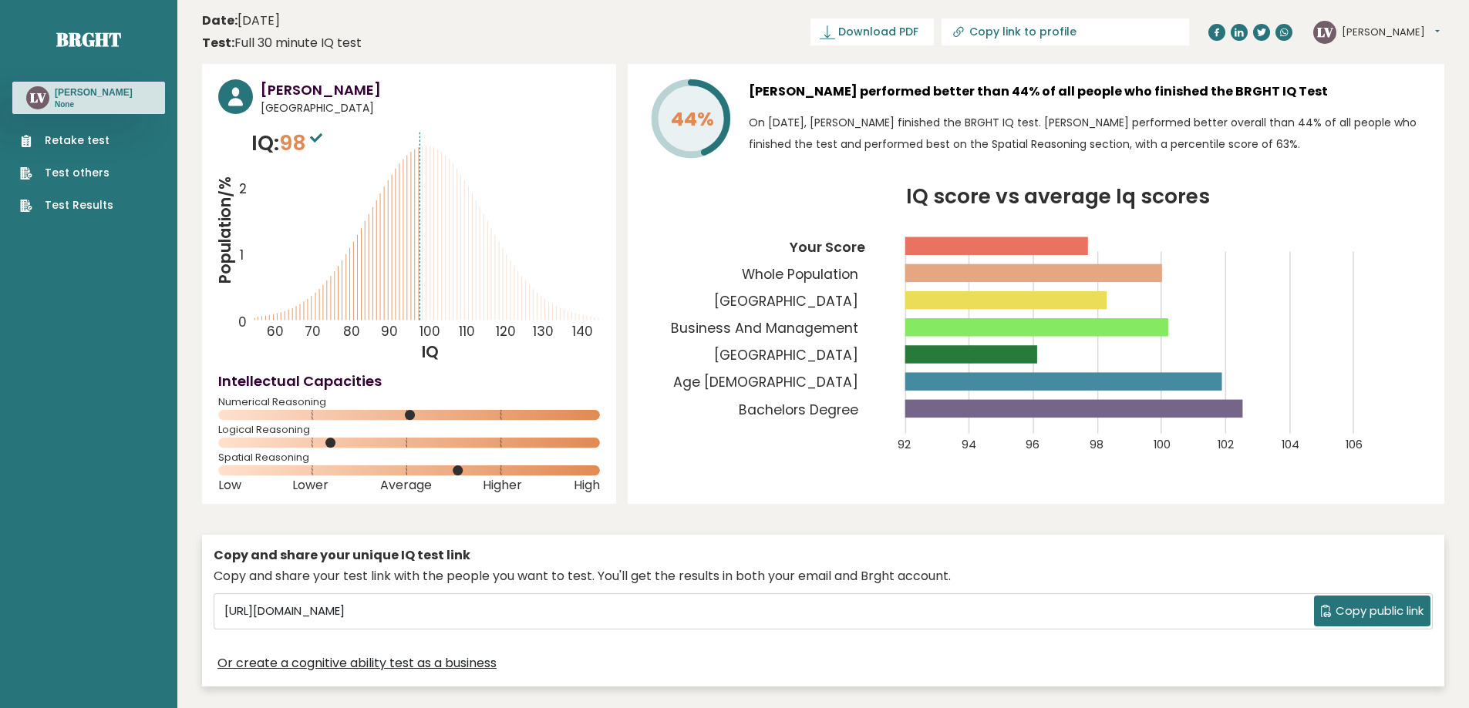
click at [1364, 614] on span "Copy public link" at bounding box center [1379, 612] width 88 height 18
click at [918, 32] on span "Download PDF" at bounding box center [878, 32] width 80 height 16
click at [723, 123] on text "44%" at bounding box center [701, 95] width 103 height 75
click at [830, 93] on h3 "[PERSON_NAME] performed better than 44% of all people who finished the BRGHT IQ…" at bounding box center [1088, 91] width 679 height 25
click at [326, 96] on h3 "[PERSON_NAME]" at bounding box center [430, 89] width 339 height 21
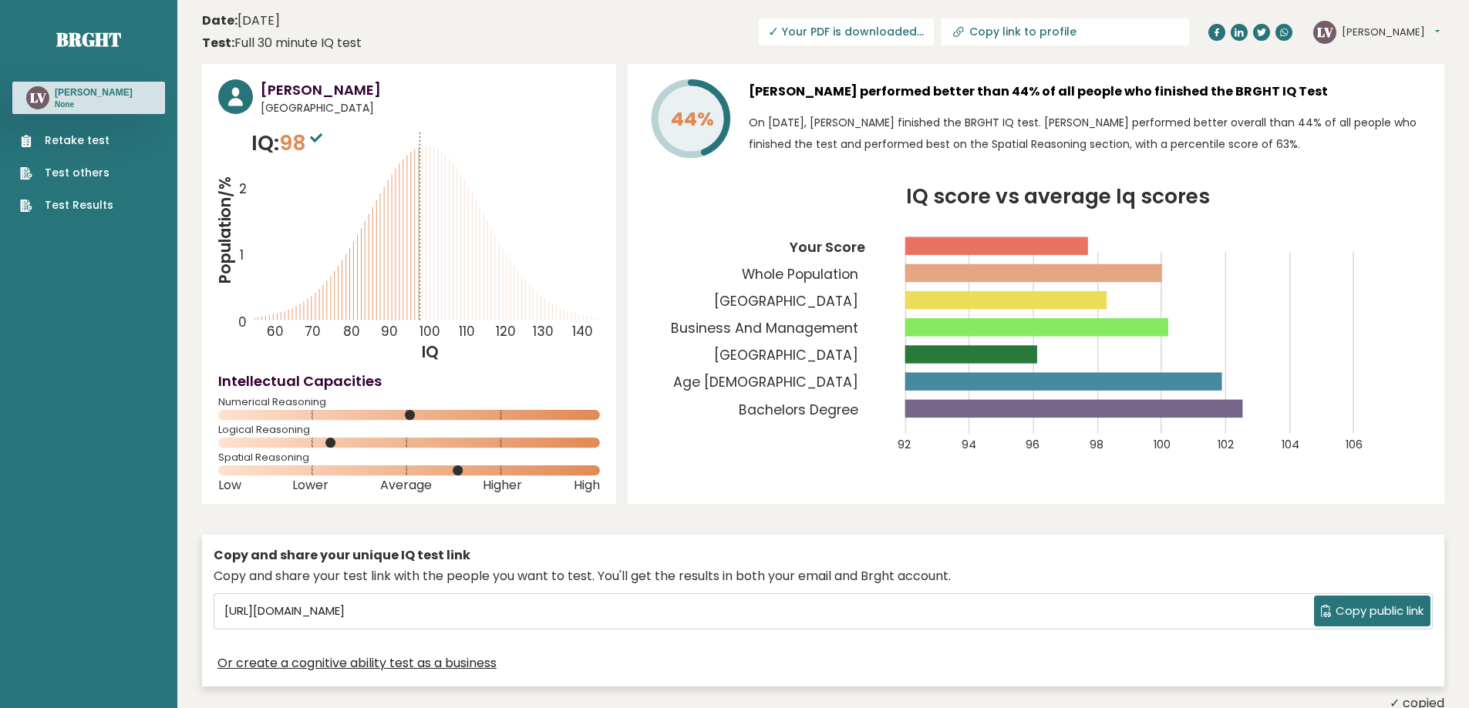
click at [241, 105] on icon at bounding box center [235, 97] width 15 height 19
click at [1041, 26] on link "Copy link to profile" at bounding box center [1064, 32] width 247 height 27
type input "[URL][DOMAIN_NAME][PERSON_NAME]"
click at [49, 93] on icon "LV" at bounding box center [37, 97] width 23 height 23
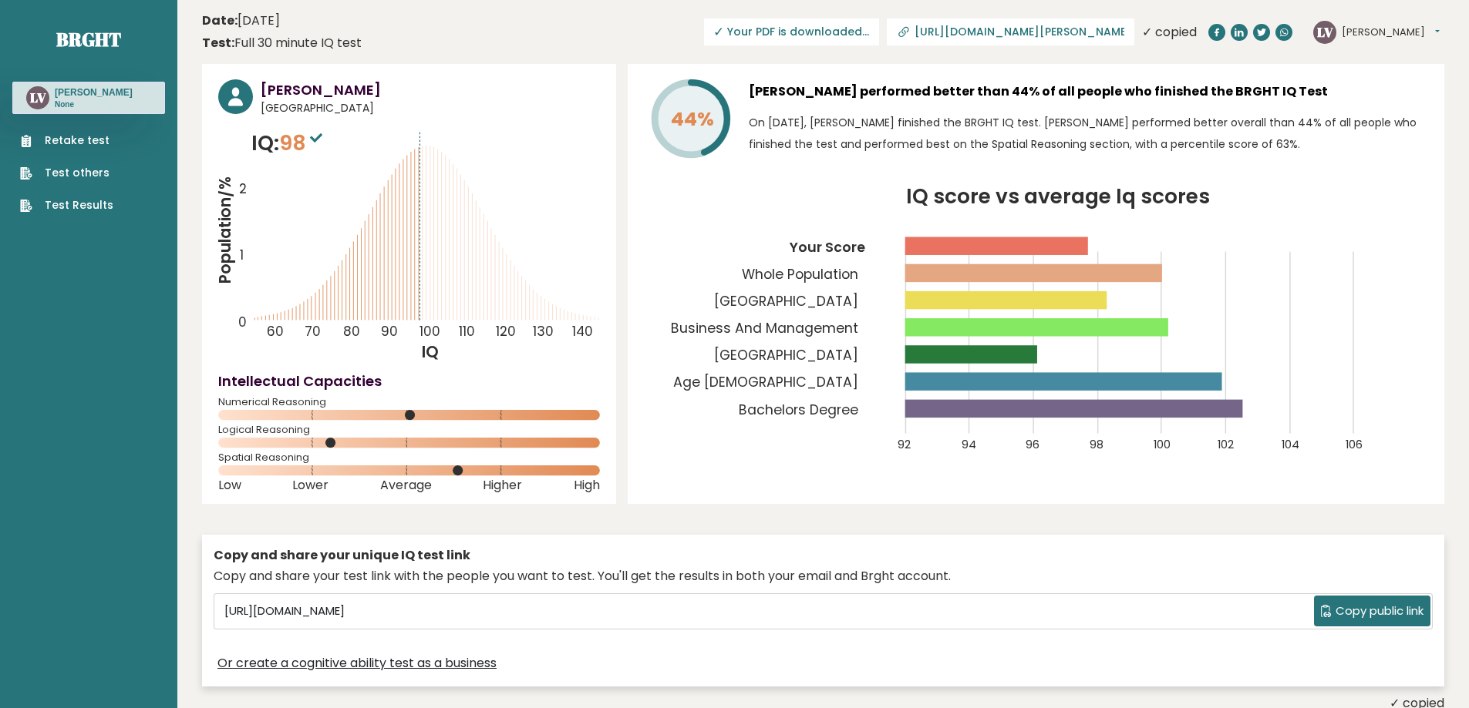
click at [224, 99] on circle at bounding box center [235, 96] width 35 height 35
click at [1365, 32] on button "[PERSON_NAME]" at bounding box center [1390, 32] width 98 height 15
click at [1381, 217] on icon "IQ score vs average Iq scores 92 94 96 98 100 102 104 106 Your Score Whole Popu…" at bounding box center [1036, 329] width 784 height 284
